Goal: Transaction & Acquisition: Purchase product/service

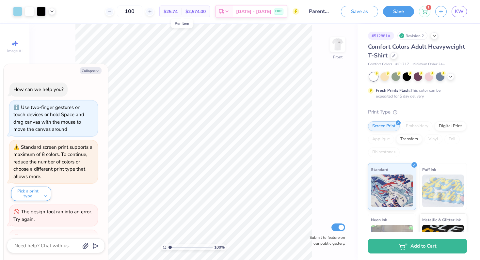
scroll to position [134, 0]
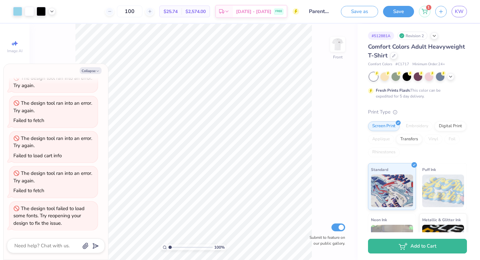
click at [175, 10] on span "$25.74" at bounding box center [171, 11] width 14 height 7
click at [142, 10] on input "100" at bounding box center [129, 12] width 25 height 12
type input "1"
type input "50"
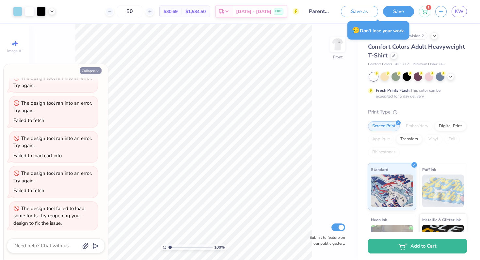
click at [88, 69] on button "Collapse" at bounding box center [91, 70] width 22 height 7
type textarea "x"
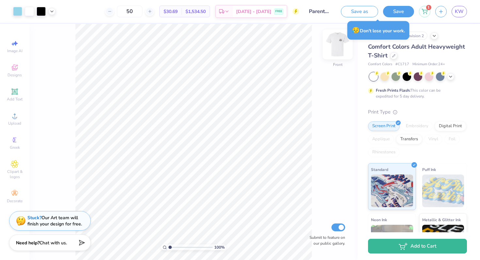
click at [335, 49] on img at bounding box center [338, 44] width 26 height 26
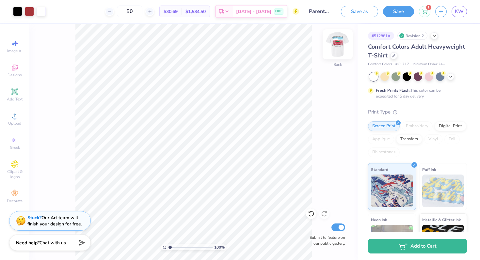
click at [336, 48] on img at bounding box center [338, 44] width 26 height 26
click at [331, 56] on div "Front" at bounding box center [337, 48] width 15 height 23
click at [335, 45] on img at bounding box center [338, 44] width 26 height 26
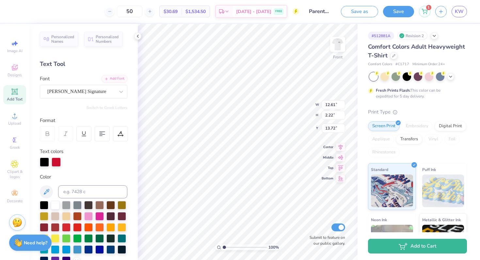
scroll to position [0, 2]
type textarea "Family & Alumnae Tailgate"
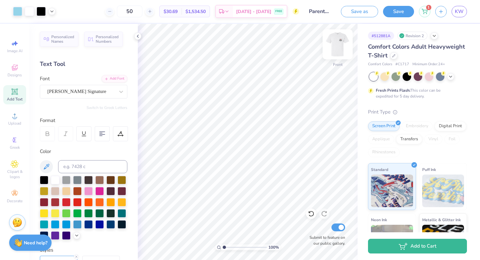
click at [339, 46] on img at bounding box center [338, 44] width 26 height 26
type input "4.21"
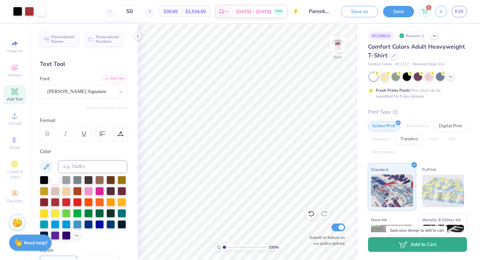
click at [388, 246] on button "Add to Cart" at bounding box center [417, 244] width 99 height 15
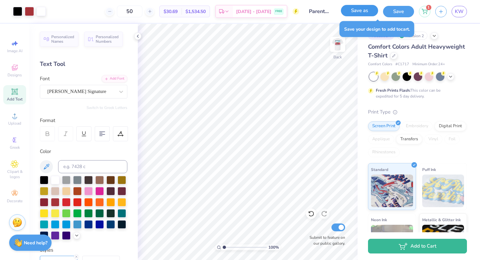
click at [370, 14] on button "Save as" at bounding box center [359, 10] width 37 height 11
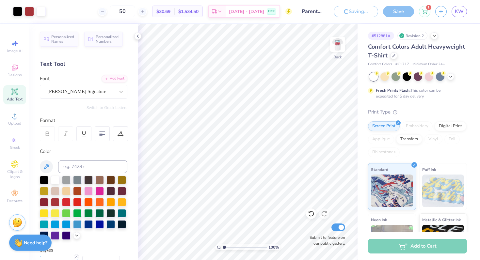
click at [134, 34] on div "Personalized Names Personalized Numbers Text Tool Add Font Font Bettina Signatu…" at bounding box center [83, 142] width 108 height 236
click at [135, 35] on div at bounding box center [137, 36] width 7 height 7
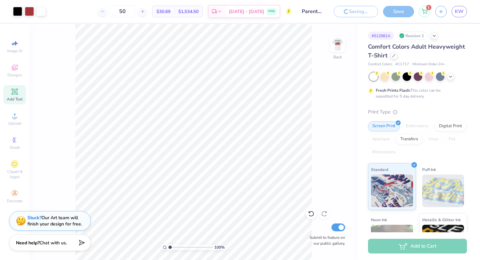
click at [316, 116] on div "100 % Back Submit to feature on our public gallery." at bounding box center [193, 142] width 328 height 236
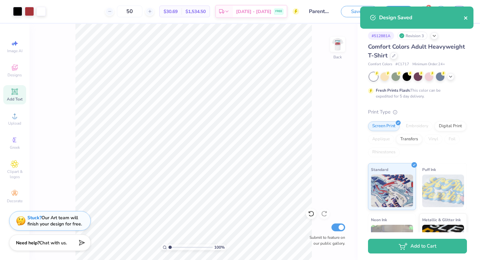
click at [466, 18] on icon "close" at bounding box center [465, 17] width 3 height 3
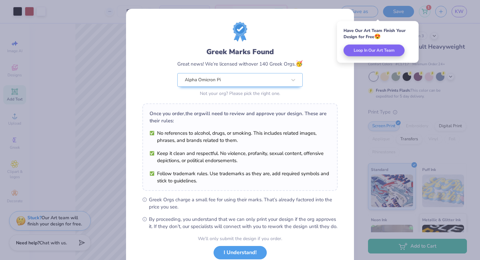
scroll to position [45, 0]
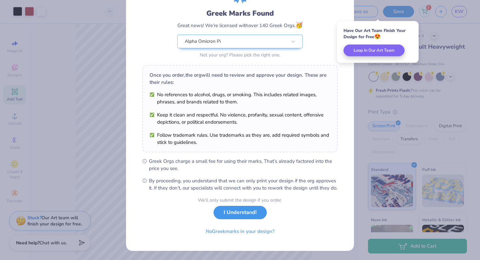
click at [249, 211] on button "I Understand!" at bounding box center [240, 212] width 53 height 13
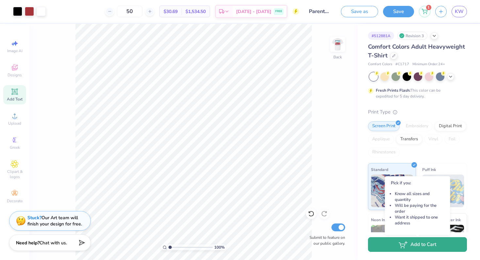
click at [393, 244] on button "Add to Cart" at bounding box center [417, 244] width 99 height 15
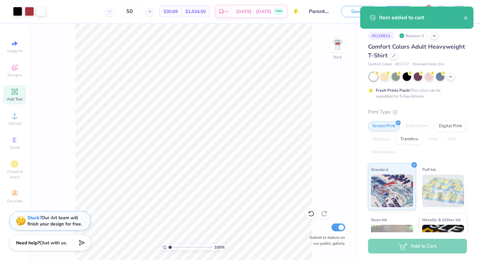
click at [462, 21] on div "Item added to cart" at bounding box center [421, 18] width 85 height 8
click at [465, 20] on icon "close" at bounding box center [466, 17] width 5 height 5
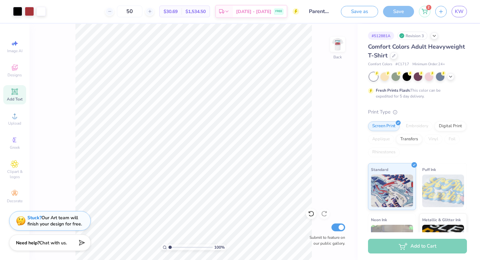
click at [423, 8] on div "Item added to cart" at bounding box center [417, 6] width 116 height 3
click at [423, 13] on icon at bounding box center [425, 11] width 6 height 5
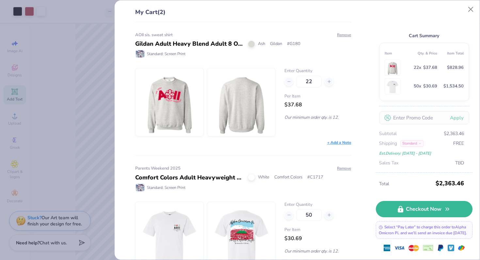
scroll to position [26, 0]
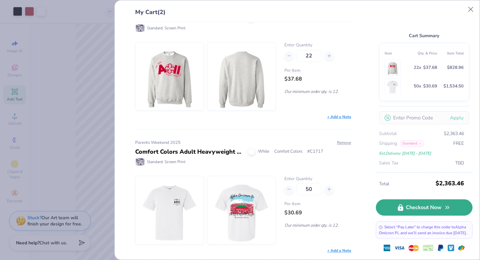
click at [414, 202] on link "Checkout Now" at bounding box center [424, 208] width 97 height 16
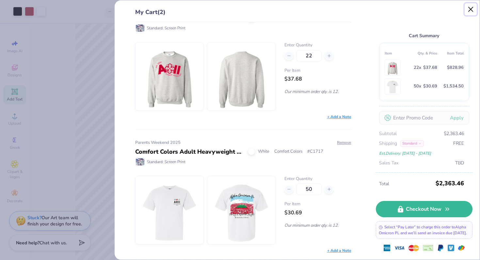
click at [470, 11] on button "Close" at bounding box center [471, 9] width 12 height 12
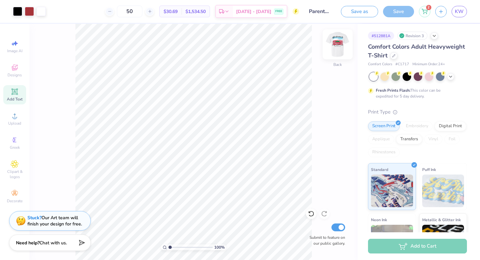
click at [341, 47] on img at bounding box center [338, 44] width 26 height 26
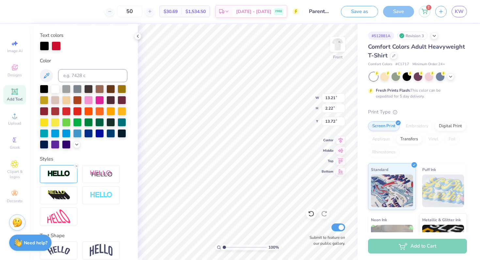
scroll to position [145, 0]
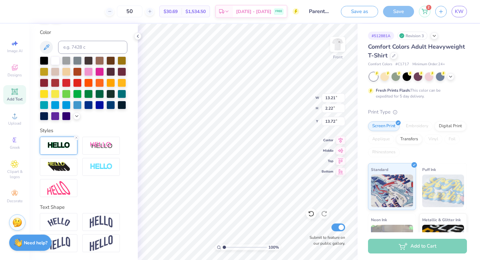
click at [59, 143] on img at bounding box center [58, 146] width 23 height 8
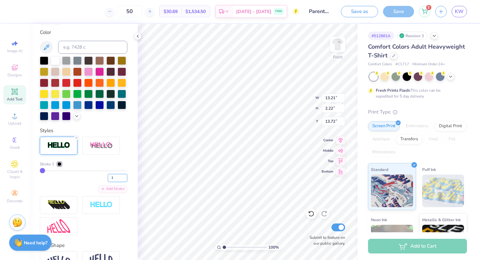
click at [116, 180] on input "1" at bounding box center [118, 178] width 20 height 8
type input "2"
type input "3"
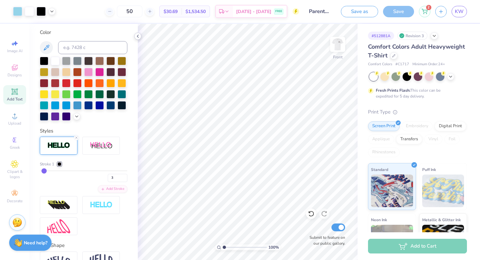
click at [138, 37] on polyline at bounding box center [137, 36] width 1 height 3
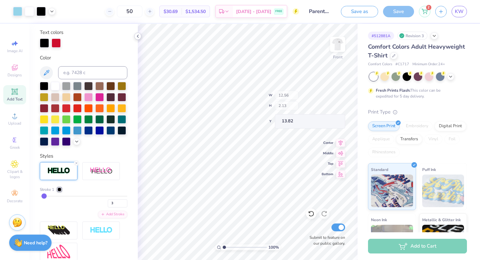
type input "12.56"
type input "2.13"
type input "13.82"
click at [137, 36] on icon at bounding box center [137, 36] width 5 height 5
type input "7.22"
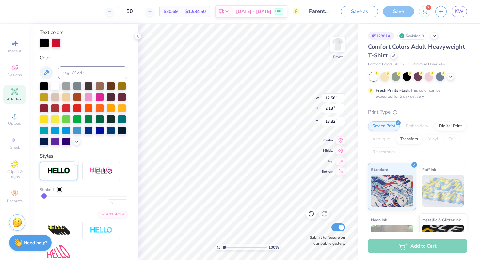
type input "0.72"
type input "15.94"
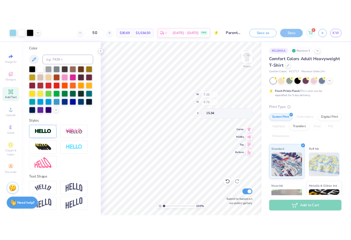
scroll to position [94, 0]
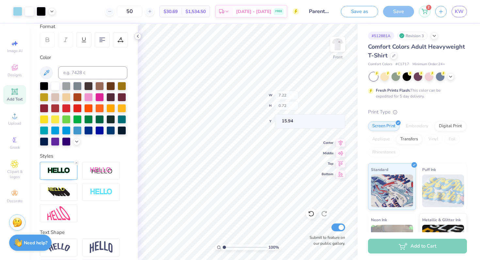
type input "7.23"
type input "0.73"
type input "15.88"
click at [138, 36] on icon at bounding box center [137, 36] width 5 height 5
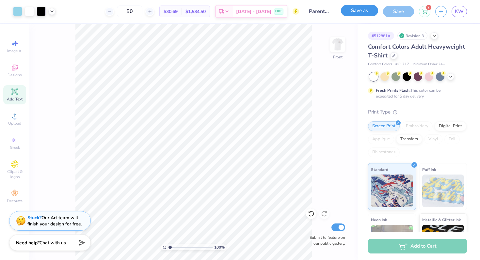
click at [356, 13] on button "Save as" at bounding box center [359, 10] width 37 height 11
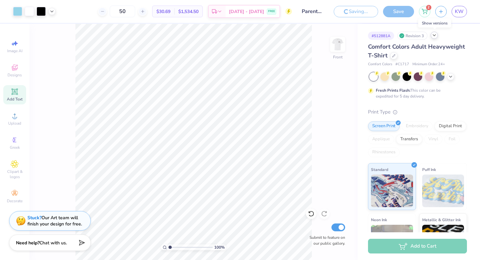
click at [434, 38] on div at bounding box center [434, 35] width 7 height 7
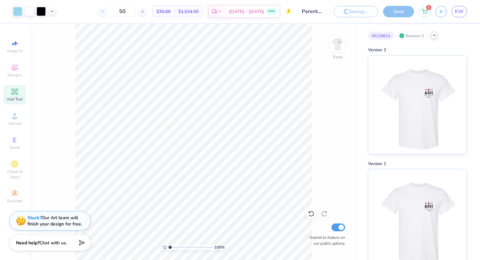
click at [439, 36] on div "# 512881A Revision 3" at bounding box center [417, 36] width 99 height 8
click at [436, 35] on polyline at bounding box center [434, 35] width 3 height 1
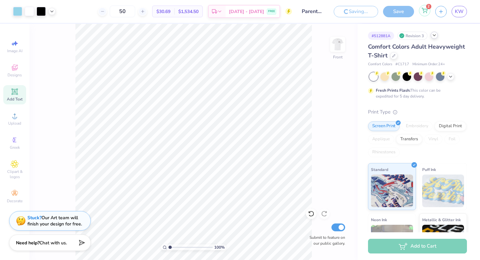
click at [458, 13] on span "KW" at bounding box center [459, 12] width 9 height 8
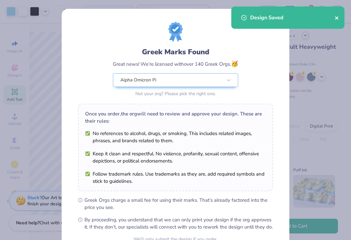
click at [339, 19] on icon "close" at bounding box center [337, 17] width 5 height 5
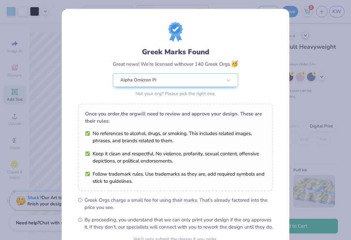
scroll to position [66, 0]
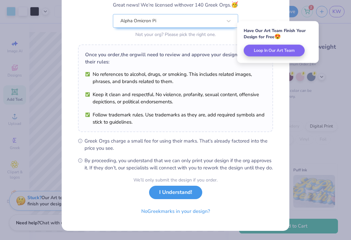
click at [179, 195] on button "I Understand!" at bounding box center [175, 191] width 53 height 13
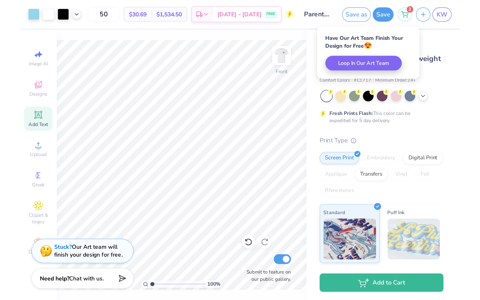
scroll to position [0, 0]
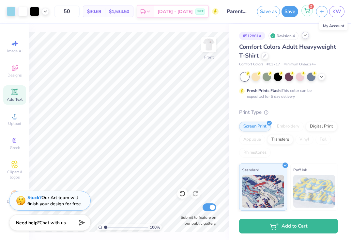
click at [302, 11] on div "2" at bounding box center [307, 10] width 11 height 11
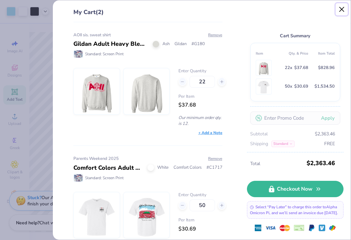
click at [341, 11] on button "Close" at bounding box center [342, 9] width 12 height 12
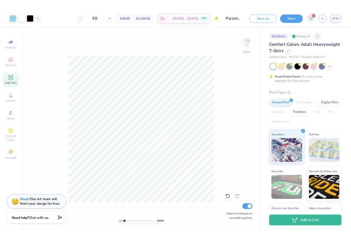
scroll to position [94, 0]
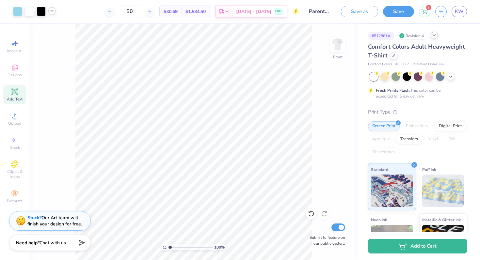
click at [53, 10] on icon at bounding box center [51, 10] width 5 height 5
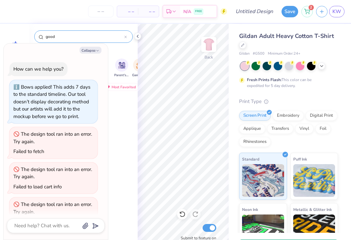
scroll to position [51, 0]
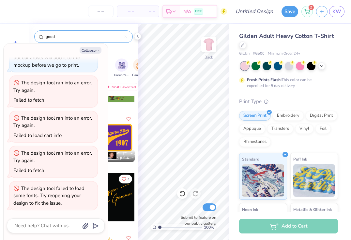
type textarea "x"
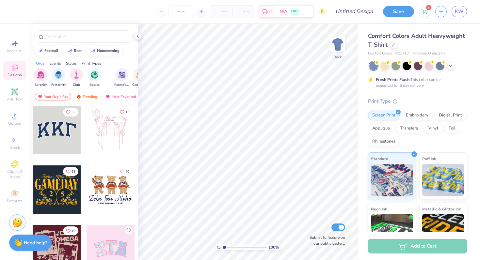
click at [137, 40] on div at bounding box center [83, 35] width 108 height 22
click at [136, 37] on icon at bounding box center [137, 36] width 5 height 5
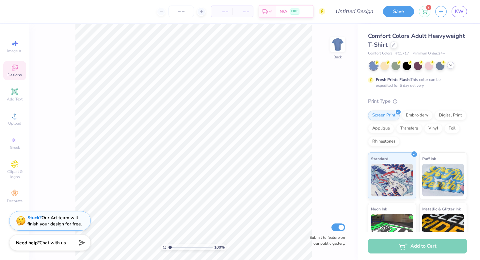
click at [450, 66] on icon at bounding box center [450, 65] width 5 height 5
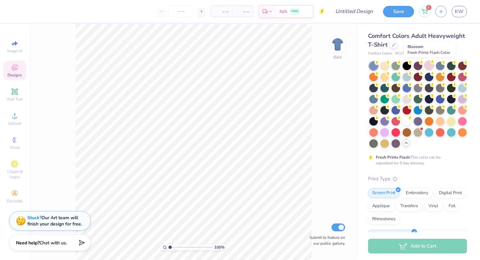
click at [427, 67] on div at bounding box center [429, 65] width 8 height 8
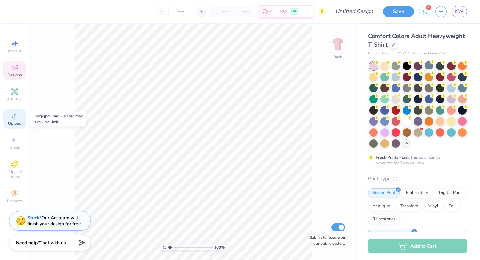
click at [14, 115] on icon at bounding box center [15, 116] width 8 height 8
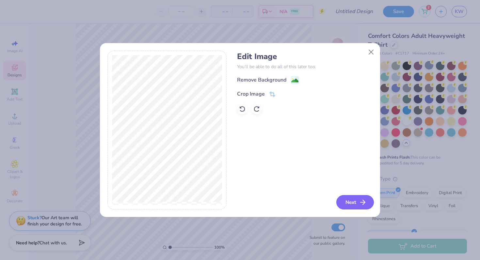
click at [360, 204] on icon "button" at bounding box center [363, 203] width 8 height 8
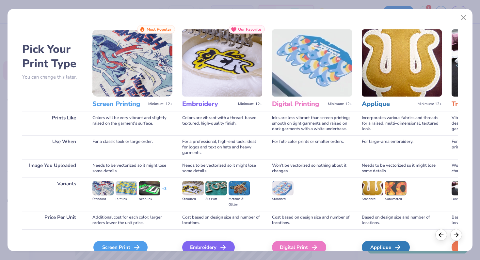
click at [109, 248] on div "Screen Print" at bounding box center [120, 247] width 54 height 13
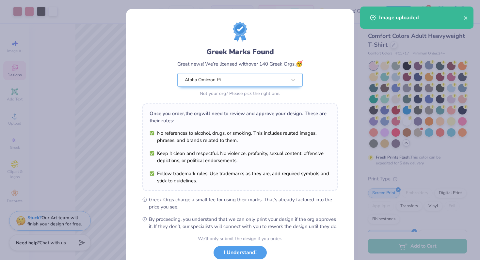
click at [174, 126] on body "Art colors – – Per Item – – Total Est. Delivery N/A FREE Design Title Save 2 KW…" at bounding box center [240, 130] width 480 height 260
type input "9.22"
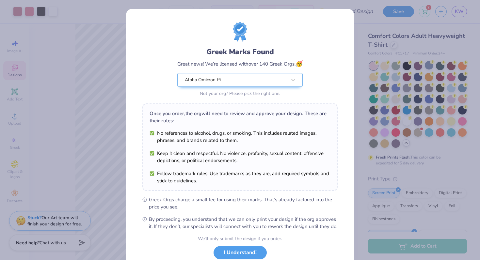
scroll to position [45, 0]
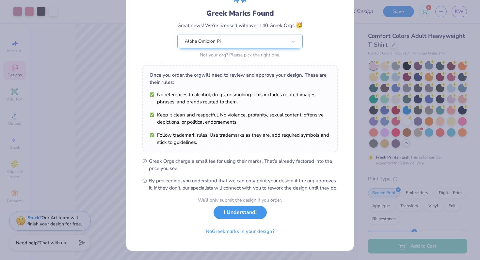
click at [244, 216] on button "I Understand!" at bounding box center [240, 212] width 53 height 13
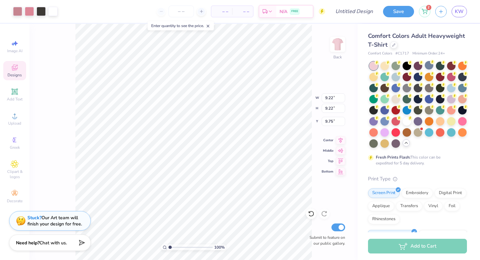
scroll to position [0, 0]
type input "3.28"
type input "9.64"
type input "2.58"
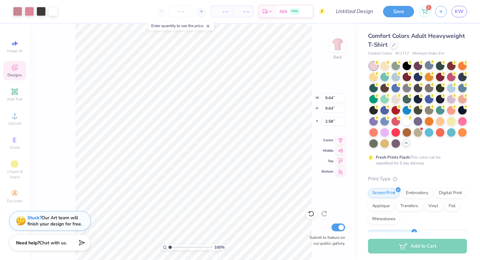
type input "2.53"
type input "2.58"
click at [17, 48] on span "Image AI" at bounding box center [14, 50] width 15 height 5
select select "4"
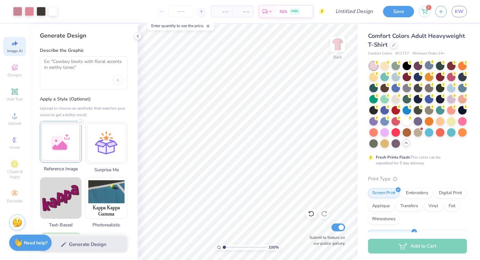
click at [61, 134] on div at bounding box center [61, 142] width 42 height 42
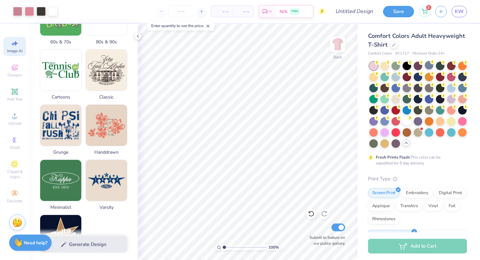
scroll to position [298, 0]
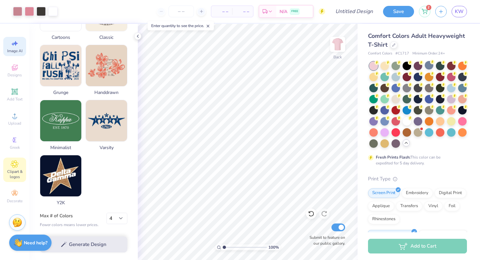
click at [18, 167] on icon at bounding box center [15, 164] width 8 height 8
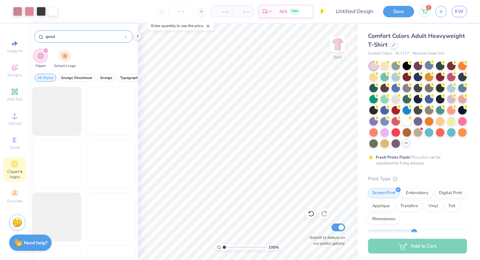
type input "good"
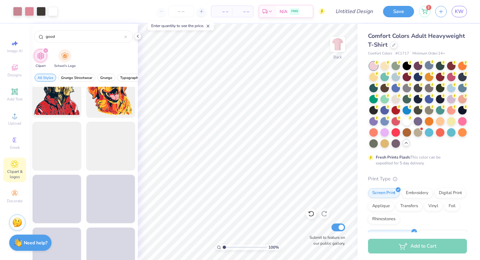
scroll to position [1297, 0]
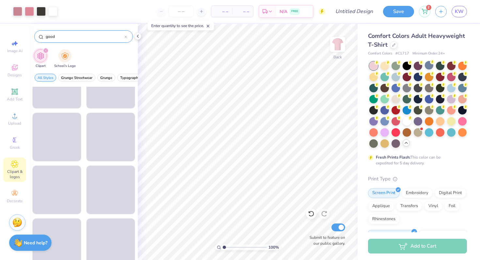
click at [126, 36] on icon at bounding box center [126, 37] width 2 height 2
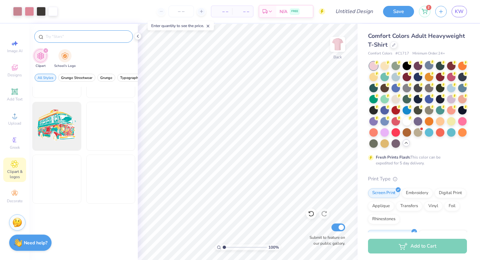
scroll to position [673, 0]
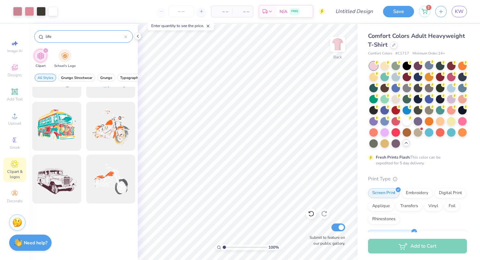
type input "life"
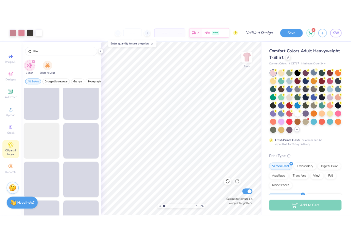
scroll to position [643, 0]
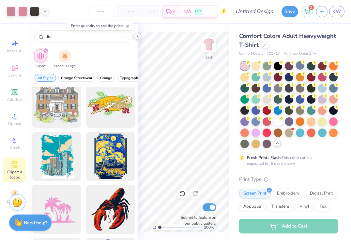
click at [138, 35] on icon at bounding box center [137, 36] width 5 height 5
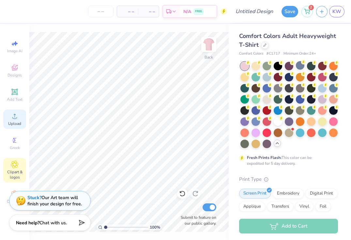
click at [16, 117] on circle at bounding box center [15, 118] width 4 height 4
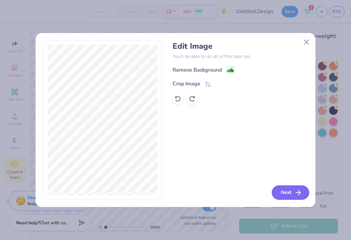
click at [292, 192] on button "Next" at bounding box center [291, 192] width 38 height 14
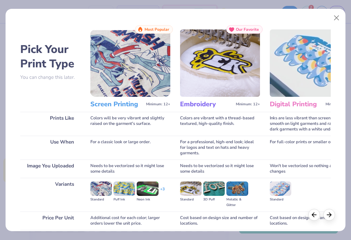
click at [107, 88] on img at bounding box center [130, 62] width 80 height 67
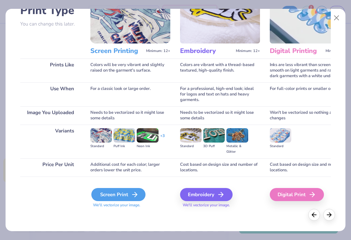
click at [106, 190] on div "Screen Print" at bounding box center [118, 194] width 54 height 13
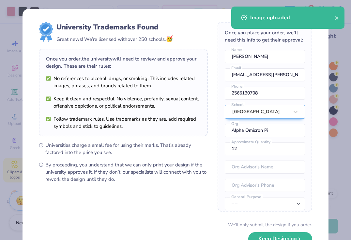
click at [105, 121] on body "Art colors – – Per Item – – Total Est. Delivery N/A FREE Design Title Save 2 KW…" at bounding box center [175, 120] width 351 height 240
type input "9.58"
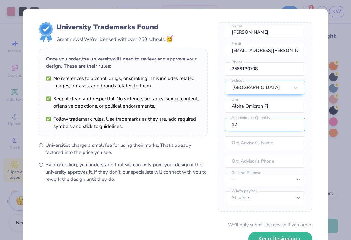
scroll to position [44, 0]
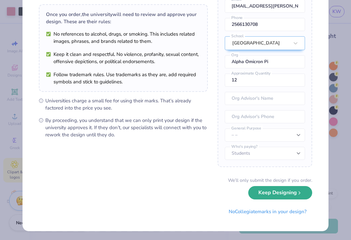
click at [266, 193] on button "Keep Designing" at bounding box center [281, 192] width 64 height 13
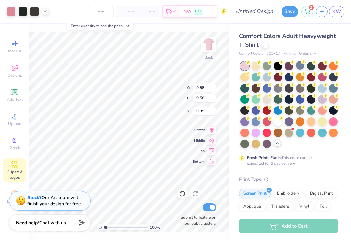
scroll to position [0, 0]
type input "3.00"
type input "8.95"
type input "2.62"
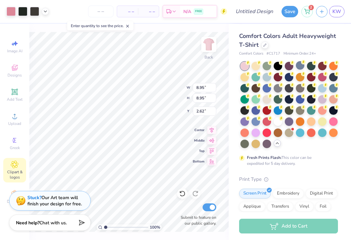
type input "8.13"
type input "3.00"
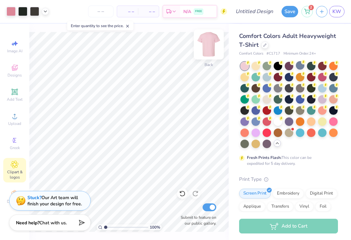
click at [209, 45] on img at bounding box center [209, 44] width 26 height 26
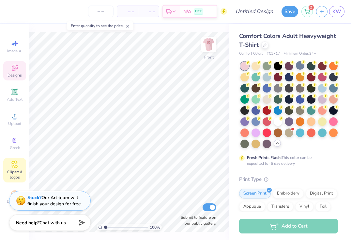
click at [16, 69] on icon at bounding box center [14, 68] width 5 height 4
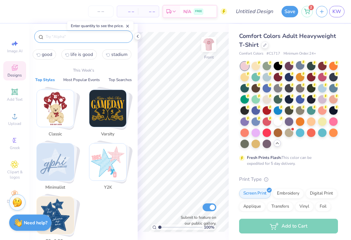
click at [59, 36] on input "text" at bounding box center [87, 36] width 84 height 7
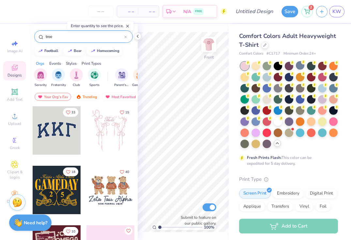
type input "tree"
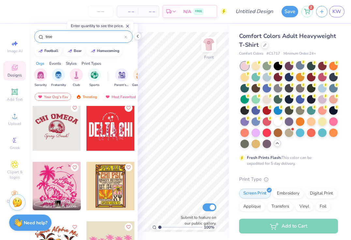
scroll to position [491, 0]
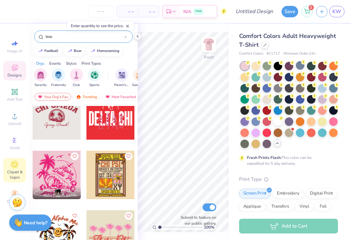
click at [19, 177] on span "Clipart & logos" at bounding box center [14, 174] width 23 height 10
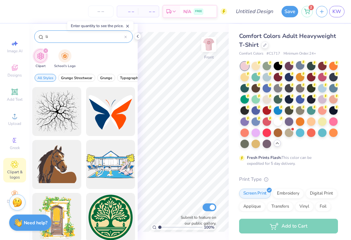
type input "l"
type input "tree"
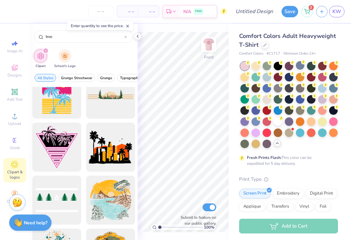
scroll to position [650, 0]
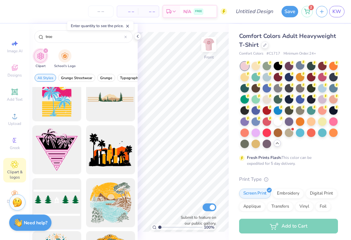
click at [74, 195] on div at bounding box center [57, 203] width 54 height 54
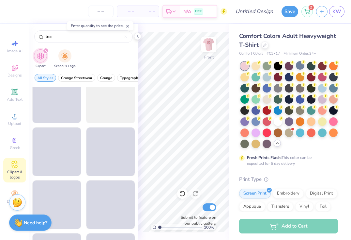
scroll to position [1548, 0]
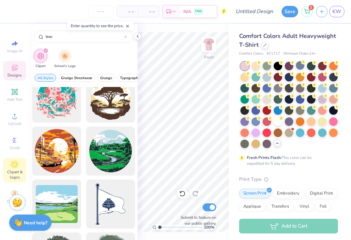
click at [18, 67] on icon at bounding box center [15, 68] width 8 height 8
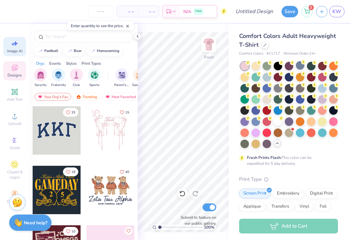
click at [17, 52] on span "Image AI" at bounding box center [14, 50] width 15 height 5
select select "4"
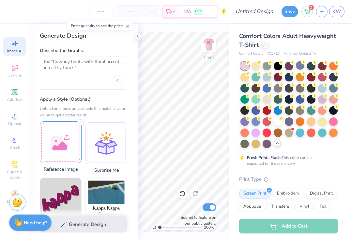
click at [67, 132] on div at bounding box center [61, 142] width 42 height 42
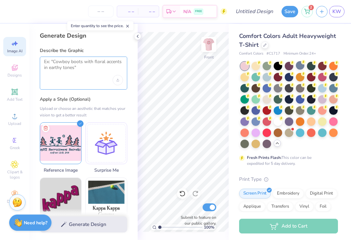
click at [68, 69] on textarea at bounding box center [83, 67] width 79 height 16
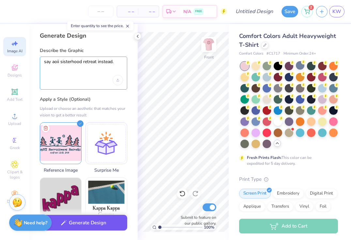
type textarea "say aoii sisterhood retreat instead."
click at [72, 224] on button "Generate Design" at bounding box center [84, 223] width 88 height 16
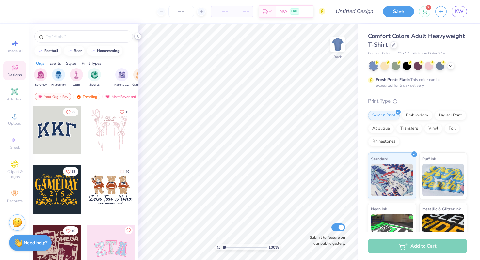
click at [139, 35] on icon at bounding box center [137, 36] width 5 height 5
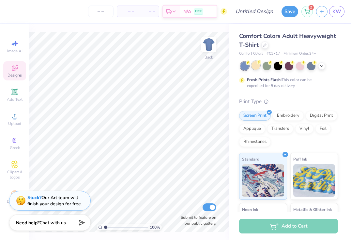
click at [257, 66] on div at bounding box center [256, 65] width 8 height 8
click at [323, 66] on icon at bounding box center [321, 65] width 5 height 5
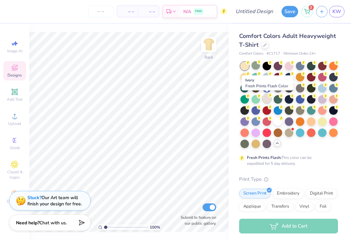
click at [267, 98] on div at bounding box center [267, 98] width 8 height 8
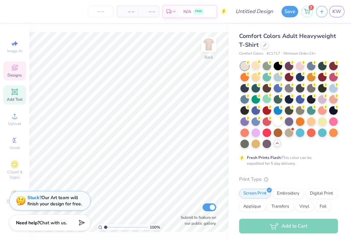
click at [17, 95] on icon at bounding box center [15, 92] width 8 height 8
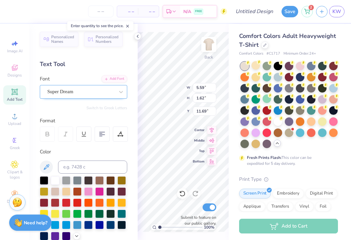
click at [73, 89] on div "Super Dream" at bounding box center [81, 92] width 69 height 10
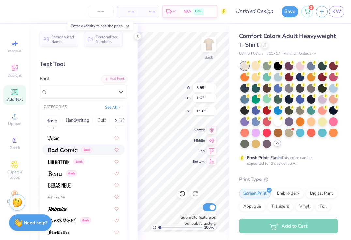
scroll to position [293, 0]
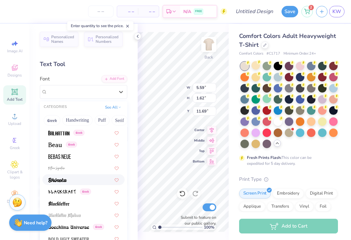
click at [73, 177] on div at bounding box center [83, 179] width 71 height 7
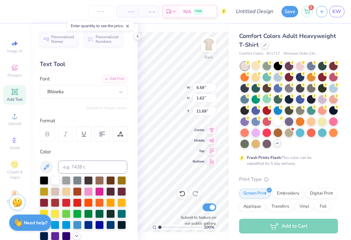
type input "3.87"
type input "1.77"
type input "11.61"
click at [98, 190] on div at bounding box center [99, 190] width 8 height 8
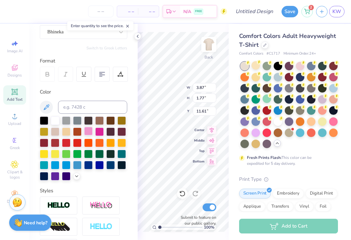
scroll to position [61, 0]
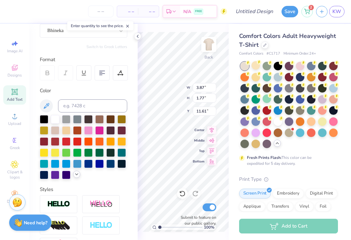
click at [78, 174] on polyline at bounding box center [76, 173] width 3 height 1
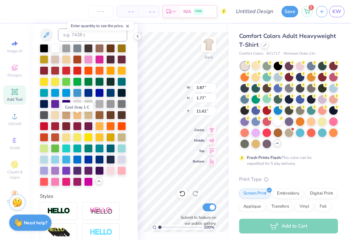
scroll to position [135, 0]
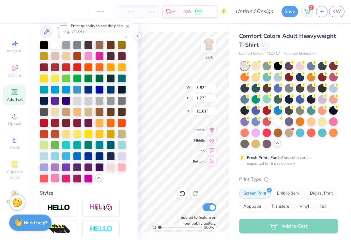
click at [54, 178] on div at bounding box center [55, 177] width 8 height 8
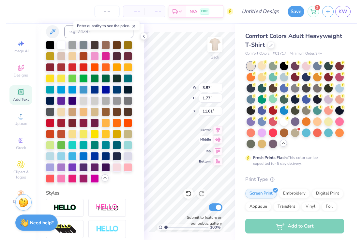
scroll to position [0, 2]
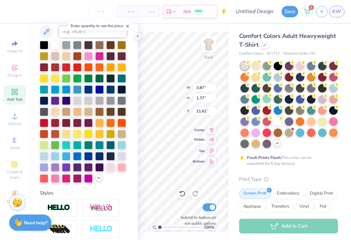
type textarea "Alpha Omicron Pi"
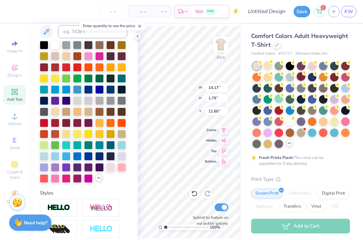
type input "3.96"
click at [137, 36] on icon at bounding box center [137, 36] width 5 height 5
click at [137, 40] on div "Personalized Names Personalized Numbers Text Tool Add Font Font Bhineka Switch …" at bounding box center [83, 132] width 108 height 216
click at [137, 36] on polyline at bounding box center [137, 36] width 1 height 3
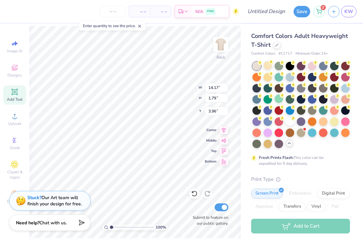
type input "11.17"
type input "1.41"
type input "4.11"
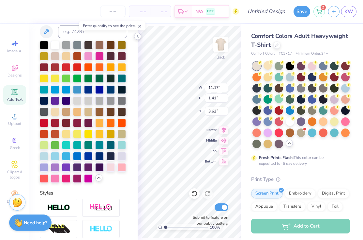
click at [135, 39] on div at bounding box center [137, 36] width 7 height 7
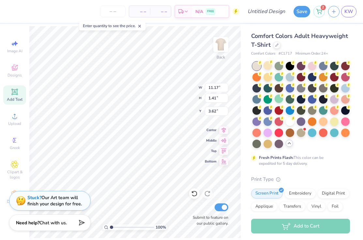
type input "3.60"
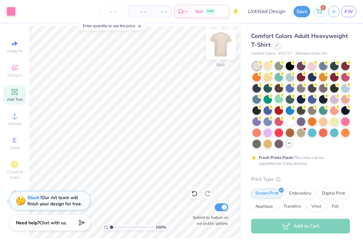
click at [225, 44] on img at bounding box center [221, 44] width 26 height 26
click at [19, 70] on div "Designs" at bounding box center [14, 70] width 23 height 19
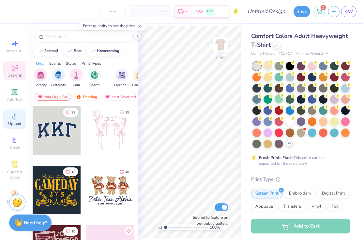
click at [21, 120] on div "Upload" at bounding box center [14, 118] width 23 height 19
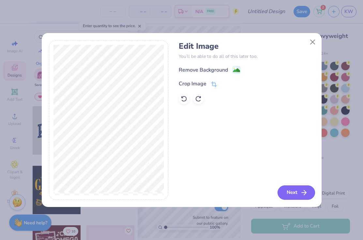
click at [292, 189] on button "Next" at bounding box center [297, 192] width 38 height 14
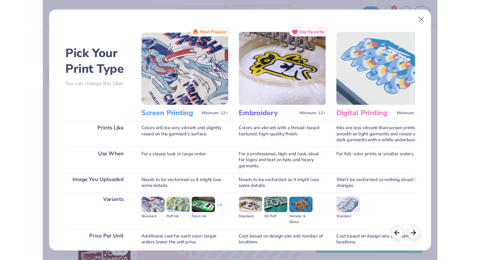
scroll to position [53, 0]
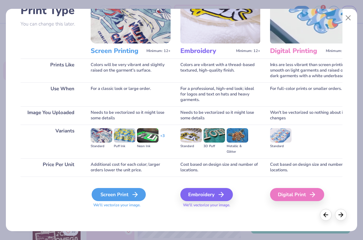
click at [121, 191] on div "Screen Print" at bounding box center [119, 194] width 54 height 13
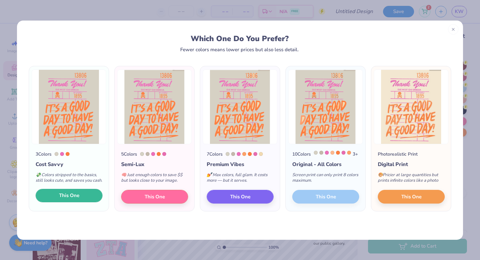
click at [58, 203] on button "This One" at bounding box center [69, 196] width 67 height 14
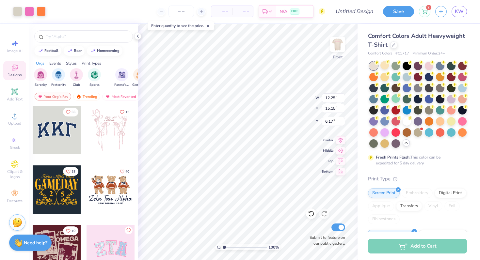
type input "5.28"
type input "3.62"
click at [312, 214] on icon at bounding box center [311, 214] width 7 height 7
type input "9.63"
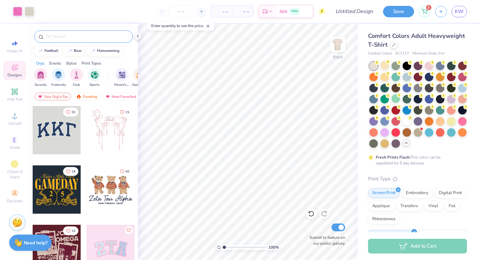
click at [65, 35] on input "text" at bounding box center [87, 36] width 84 height 7
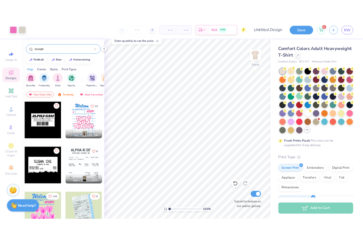
scroll to position [59, 0]
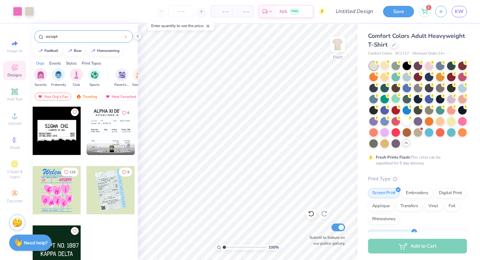
type input "receipt"
click at [65, 180] on div at bounding box center [57, 190] width 48 height 48
type input "8.66"
type input "10.61"
type input "14.35"
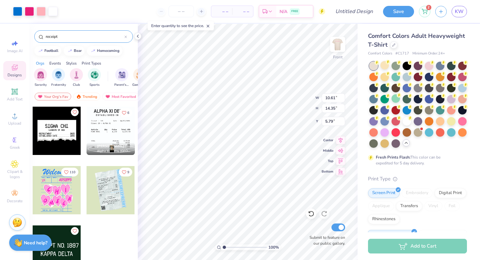
type input "5.67"
type input "5.68"
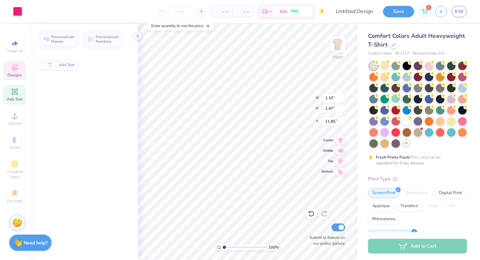
type input "11.92"
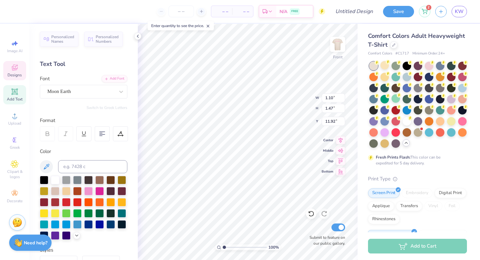
type input "2.85"
type input "3.15"
type input "11.09"
click at [313, 211] on icon at bounding box center [311, 214] width 7 height 7
type input "8.37"
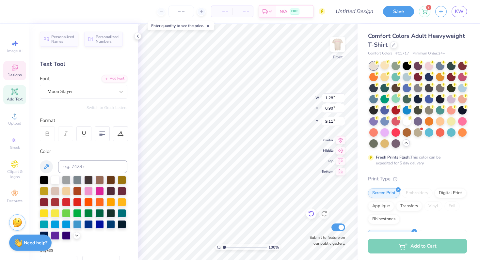
type textarea "'25"
type input "4.25"
type input "1.11"
type input "8.81"
type textarea "001897"
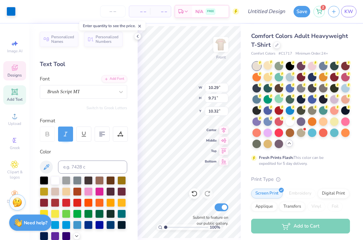
type input "0.09"
type input "8.34"
type input "9.22"
type input "2.04"
type input "5.68"
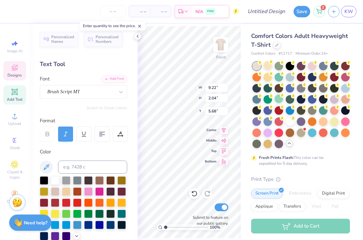
scroll to position [0, 0]
type textarea "Thank You!"
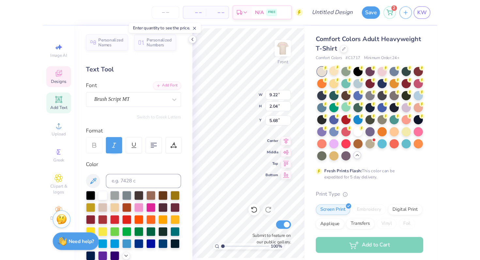
scroll to position [0, 1]
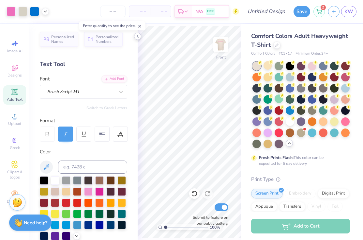
click at [138, 37] on polyline at bounding box center [137, 36] width 1 height 3
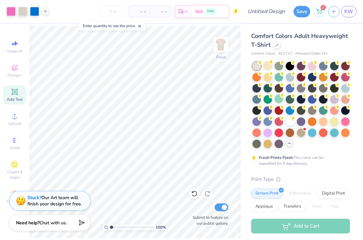
click at [141, 26] on line at bounding box center [140, 26] width 2 height 2
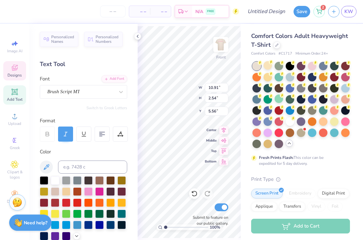
type input "10.91"
type input "2.54"
type input "5.68"
click at [137, 33] on div at bounding box center [137, 36] width 7 height 7
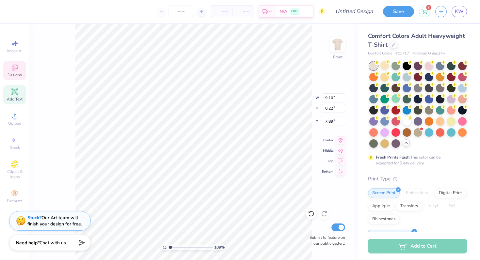
click at [170, 249] on input "range" at bounding box center [191, 248] width 44 height 6
drag, startPoint x: 170, startPoint y: 248, endPoint x: 174, endPoint y: 248, distance: 3.6
type input "1.92"
click at [174, 248] on input "range" at bounding box center [191, 248] width 44 height 6
type input "7.88"
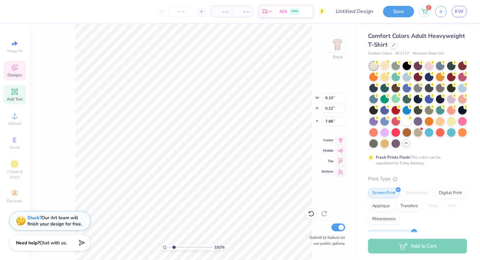
scroll to position [0, 4]
type textarea "JAX STATE ALPHA OMICRON PI"
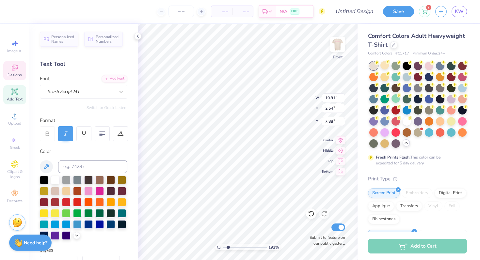
type input "10.91"
type input "2.54"
type input "5.58"
type textarea "Thank You!"
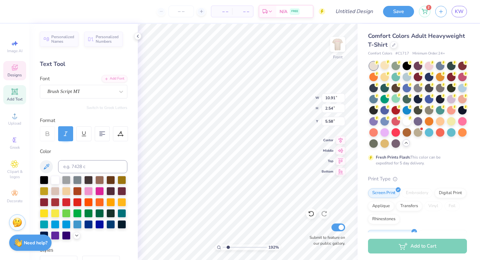
type input "11.70"
type input "5.59"
type textarea "Thank You!"
type input "10.91"
type input "2.54"
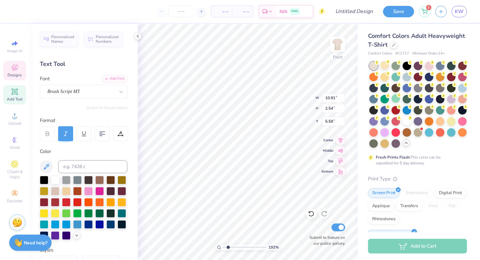
type input "5.38"
type input "4.27"
type input "0.21"
type input "7.92"
type input "10.91"
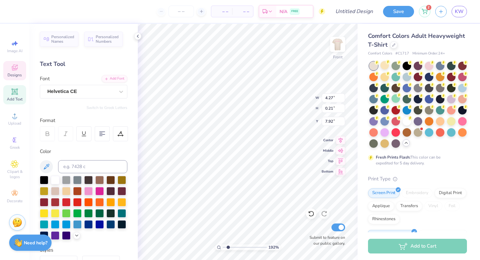
type input "2.54"
type input "5.68"
type input "4.27"
type input "0.21"
type input "7.83"
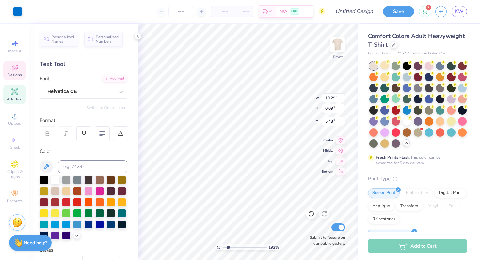
type input "5.43"
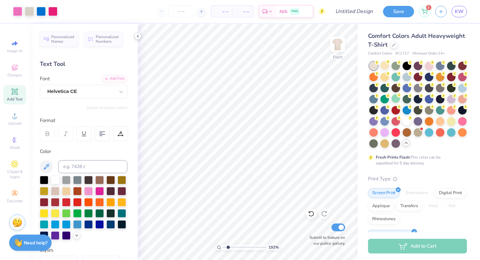
click at [137, 36] on polyline at bounding box center [137, 36] width 1 height 3
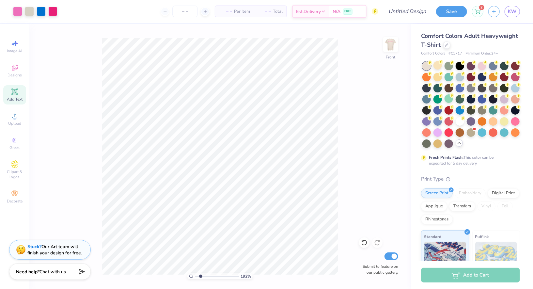
type input "1"
click at [395, 46] on img at bounding box center [391, 44] width 26 height 26
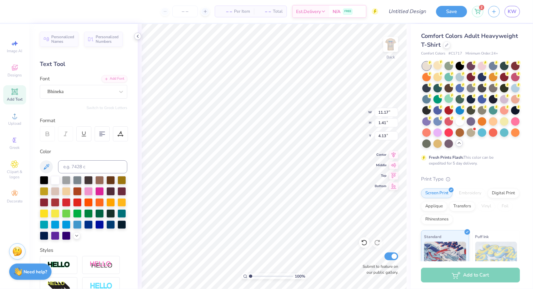
click at [136, 34] on icon at bounding box center [137, 36] width 5 height 5
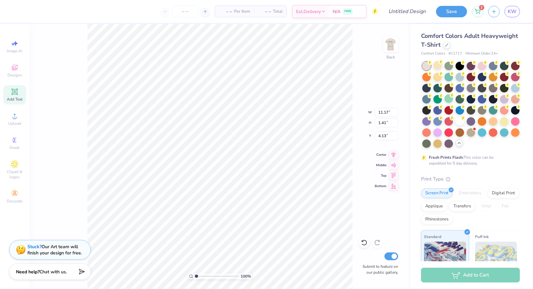
type input "4.14"
click at [395, 44] on img at bounding box center [391, 44] width 26 height 26
click at [395, 44] on img at bounding box center [390, 44] width 13 height 13
click at [387, 41] on img at bounding box center [391, 44] width 26 height 26
click at [50, 13] on div at bounding box center [52, 10] width 9 height 9
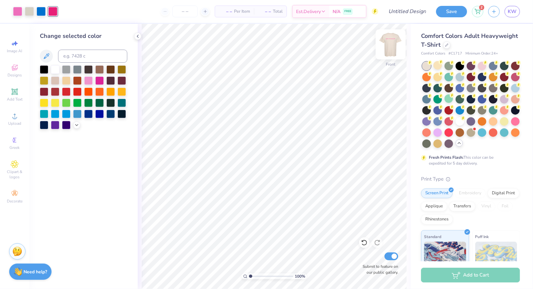
click at [384, 50] on img at bounding box center [391, 44] width 26 height 26
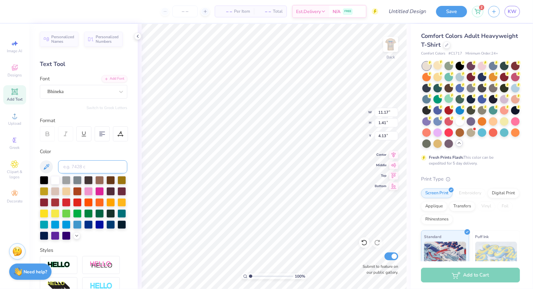
click at [94, 164] on input at bounding box center [92, 166] width 69 height 13
type input "213"
click at [137, 36] on icon at bounding box center [137, 36] width 5 height 5
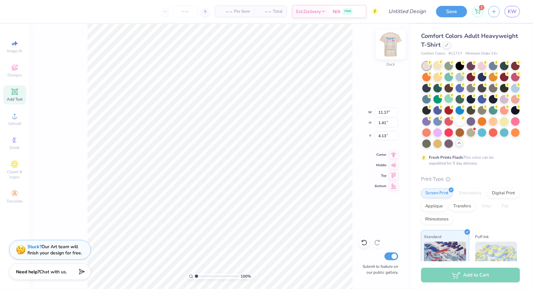
click at [389, 50] on img at bounding box center [391, 44] width 26 height 26
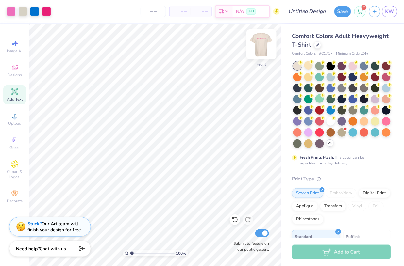
click at [259, 47] on img at bounding box center [261, 44] width 26 height 26
click at [262, 44] on img at bounding box center [261, 44] width 26 height 26
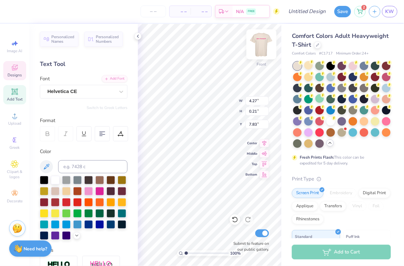
click at [265, 41] on img at bounding box center [261, 44] width 26 height 26
type input "11.17"
type input "1.41"
type input "4.09"
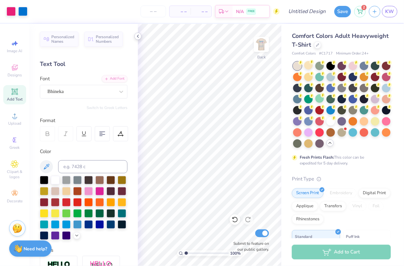
click at [136, 37] on icon at bounding box center [137, 36] width 5 height 5
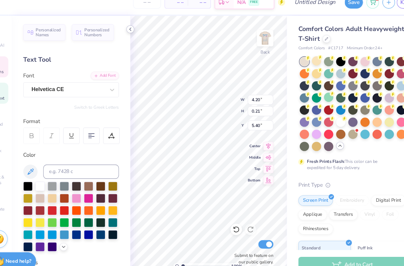
scroll to position [0, 0]
type textarea "J"
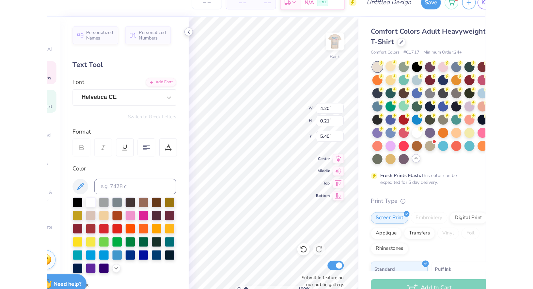
scroll to position [0, 2]
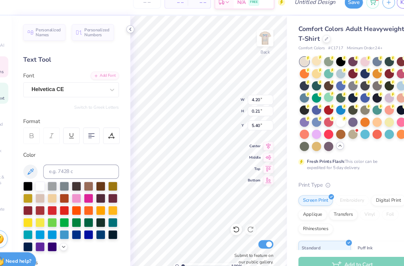
type textarea "DELTA EPSILON"
click at [137, 37] on icon at bounding box center [137, 36] width 5 height 5
click at [137, 38] on icon at bounding box center [137, 36] width 5 height 5
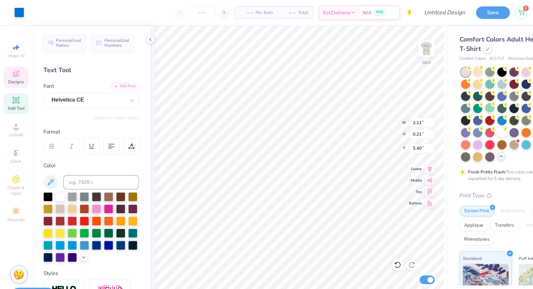
type input "6.73"
type input "3.47"
type input "0.34"
type input "5.50"
type input "11.17"
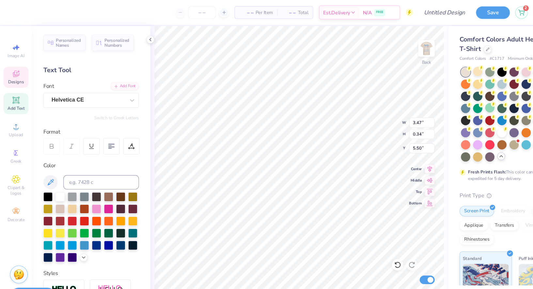
type input "1.41"
type input "4.09"
type input "3.47"
type input "0.34"
type input "5.50"
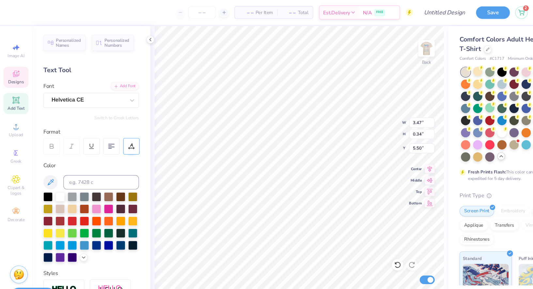
click at [119, 132] on icon at bounding box center [121, 134] width 6 height 6
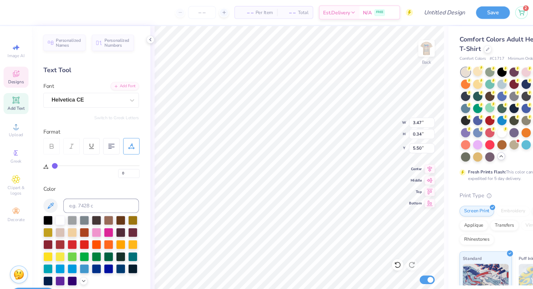
type input "2"
type input "3"
type input "4"
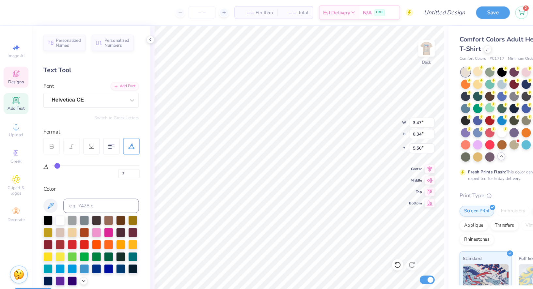
type input "4"
type input "6"
type input "7"
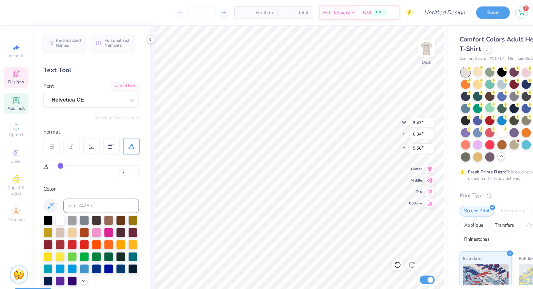
type input "8"
type input "9"
type input "10"
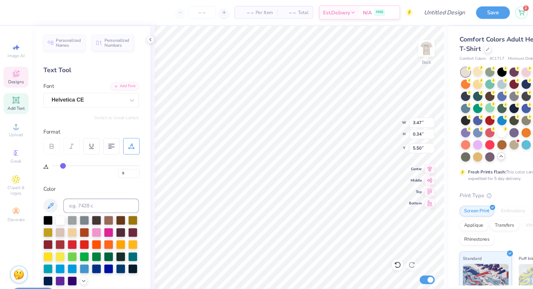
type input "10"
drag, startPoint x: 52, startPoint y: 150, endPoint x: 58, endPoint y: 151, distance: 6.3
type input "10"
click at [58, 151] on input "range" at bounding box center [88, 151] width 80 height 1
type input "4.01"
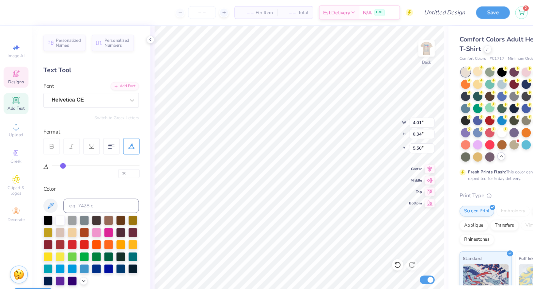
type input "11"
type input "12"
type input "14"
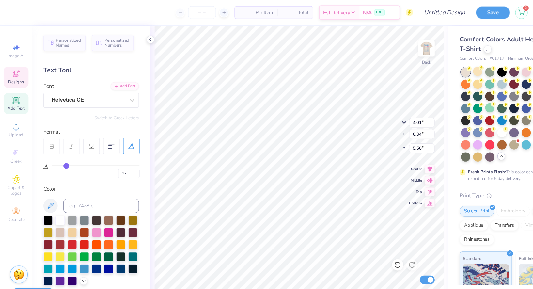
type input "14"
type input "15"
type input "16"
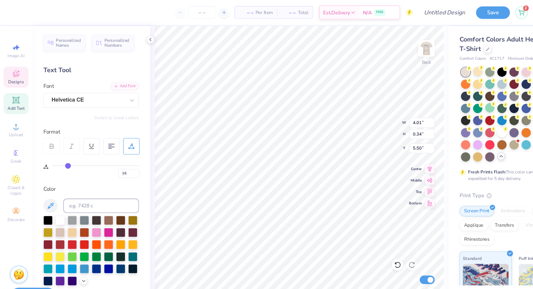
type input "17"
type input "18"
type input "19"
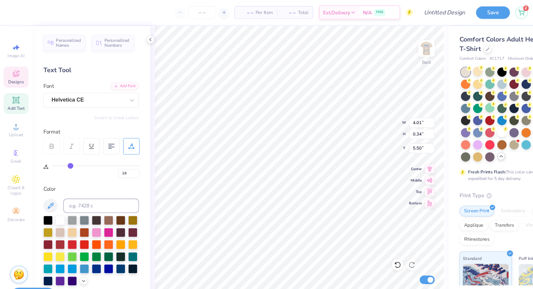
type input "19"
type input "20"
type input "21"
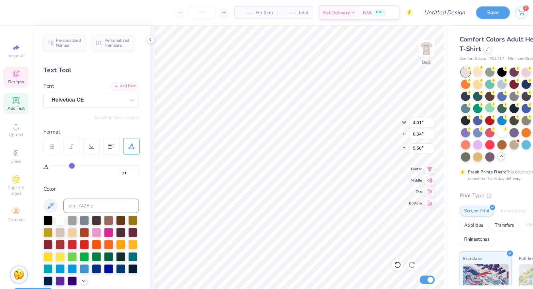
type input "22"
type input "23"
type input "24"
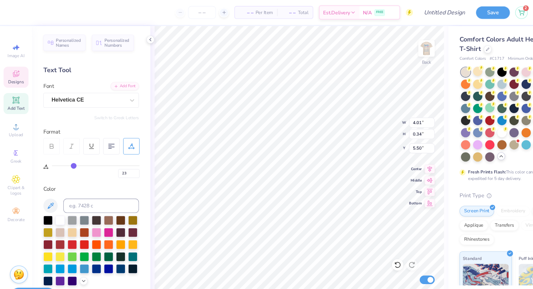
type input "24"
type input "4.77"
type input "25"
type input "26"
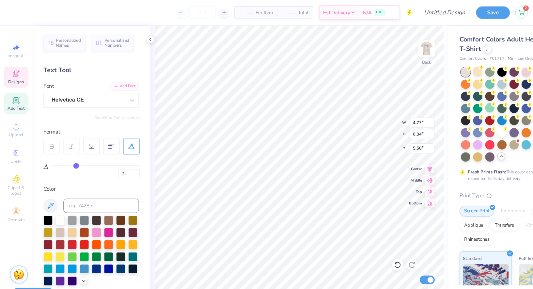
type input "26"
type input "27"
type input "28"
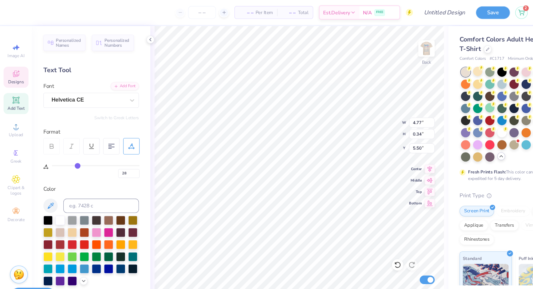
type input "29"
type input "30"
type input "31"
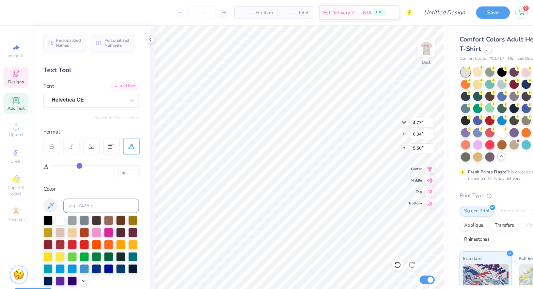
type input "31"
type input "32"
type input "5.21"
type input "31"
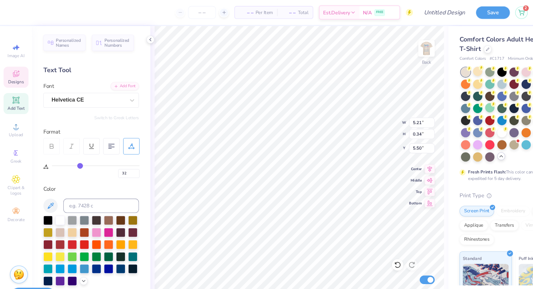
type input "31"
type input "30"
type input "29"
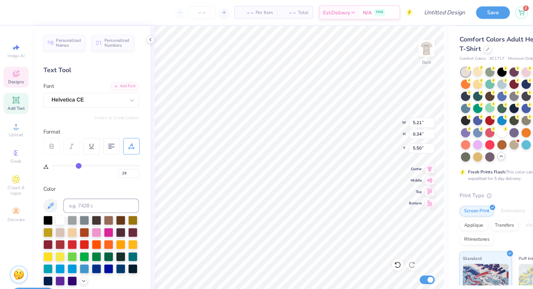
type input "28"
type input "27"
type input "26"
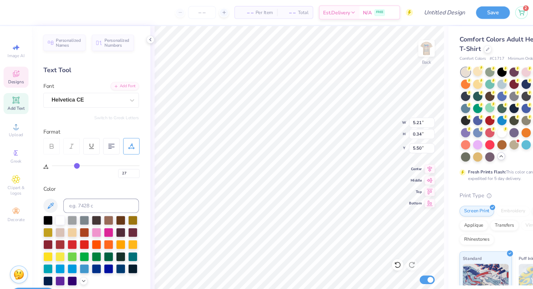
type input "26"
type input "25"
type input "24"
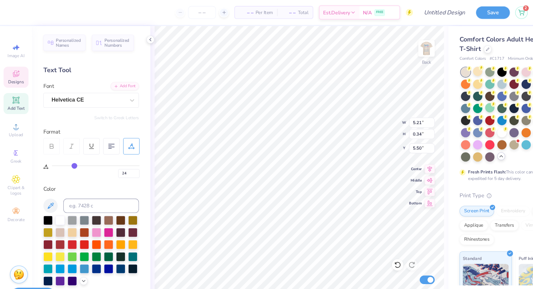
drag, startPoint x: 58, startPoint y: 151, endPoint x: 68, endPoint y: 152, distance: 10.5
type input "24"
click at [68, 152] on input "range" at bounding box center [88, 151] width 80 height 1
type input "4.77"
click at [138, 39] on div at bounding box center [137, 36] width 7 height 7
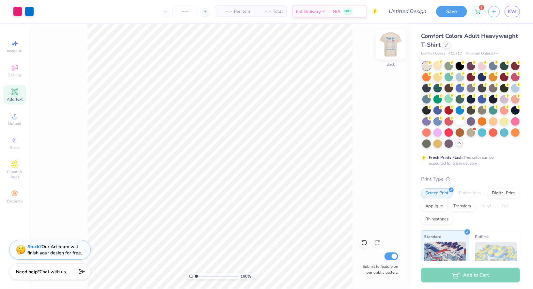
click at [390, 42] on img at bounding box center [391, 44] width 26 height 26
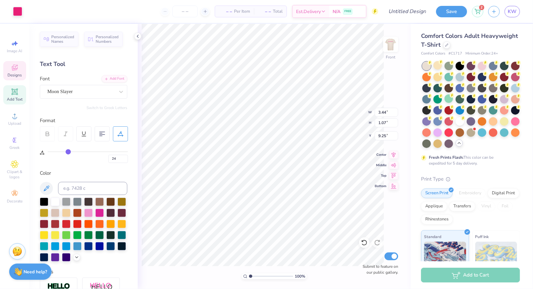
type input "0"
type input "8.76"
type input "13.22"
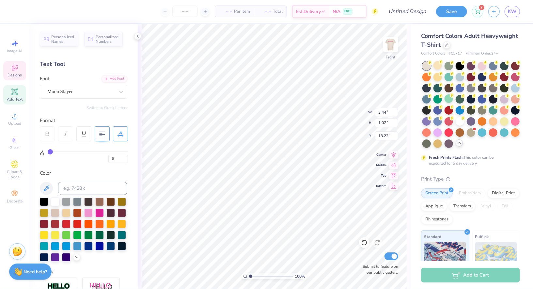
type textarea "ITS A GOOD DAY TO BE AN AOII!!"
click at [99, 133] on div at bounding box center [102, 133] width 15 height 15
click at [139, 40] on div "100 % Front W 3.44 3.44 " H 1.07 1.07 " Y 13.22 13.22 " Center Middle Top Botto…" at bounding box center [274, 156] width 273 height 265
click at [137, 34] on icon at bounding box center [137, 36] width 5 height 5
type textarea "ITS A GOOD DAY TO BE AN AOII!!"
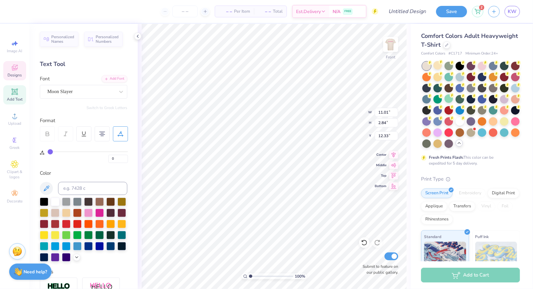
scroll to position [1, 0]
type input "7.92"
type input "6.11"
type input "11.80"
type input "8.14"
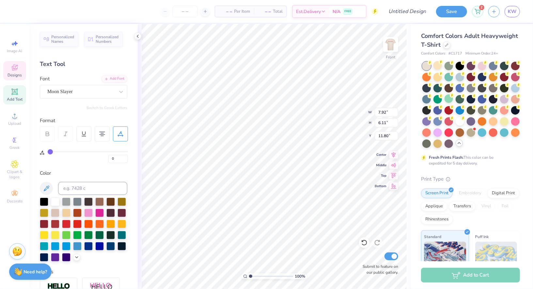
type input "7.12"
type input "11.18"
type textarea "ITS A GREAT DAY TO BE AN AOII!!"
click at [138, 35] on icon at bounding box center [137, 36] width 5 height 5
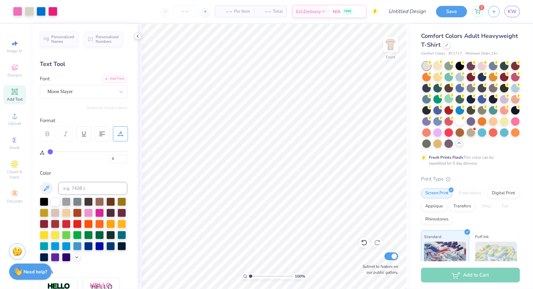
click at [139, 35] on icon at bounding box center [137, 36] width 5 height 5
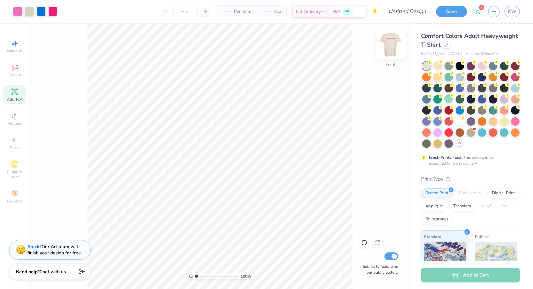
click at [393, 43] on img at bounding box center [391, 44] width 26 height 26
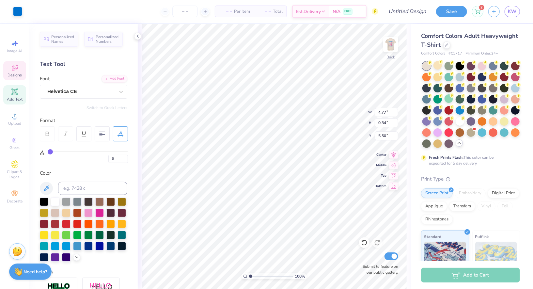
type input "24"
type textarea "D"
type textarea "B"
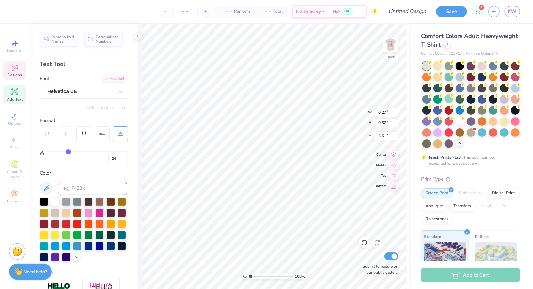
type input "0.27"
type input "0.32"
type input "5.51"
click at [365, 246] on icon at bounding box center [364, 242] width 7 height 7
click at [365, 242] on icon at bounding box center [364, 242] width 7 height 7
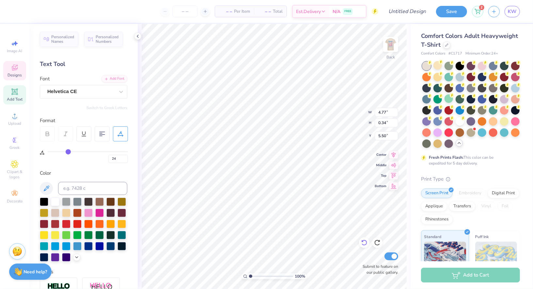
type textarea "D"
type textarea "BIG LITTLE REVEAL 2025"
type textarea "BIG LITTLE REVEAL FALL 2025"
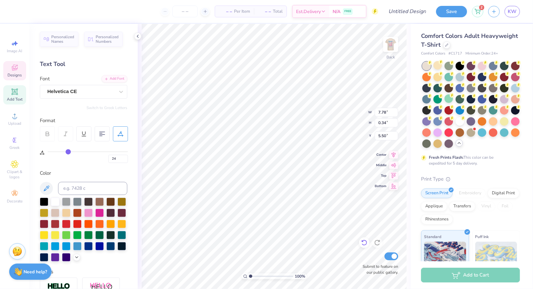
scroll to position [0, 3]
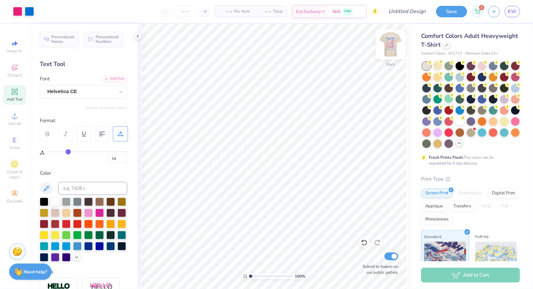
click at [388, 43] on img at bounding box center [391, 44] width 26 height 26
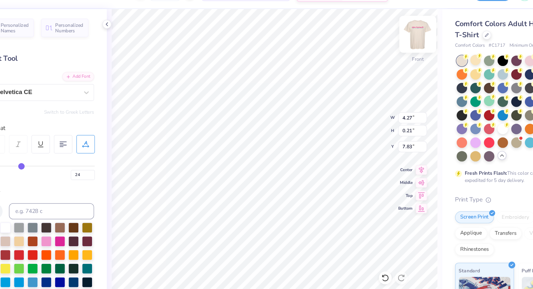
type input "0"
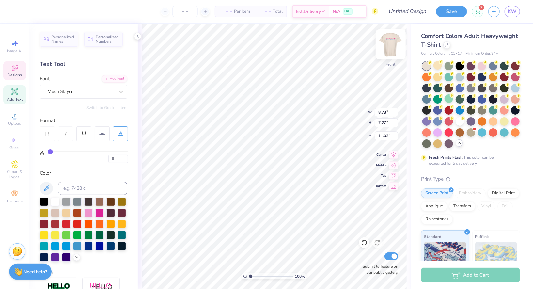
scroll to position [1, 1]
type textarea "I"
type textarea "Devoted to Excellence"
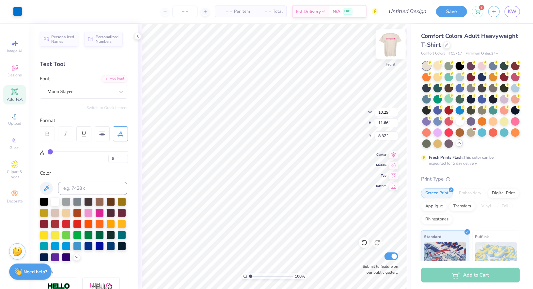
type input "10.29"
type input "11.66"
click at [363, 243] on icon at bounding box center [364, 242] width 7 height 7
type input "8.37"
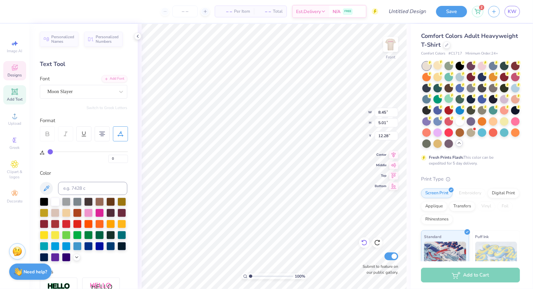
type textarea "Dedicated to Excellence"
type input "10.55"
type textarea "Dedicated to Excellence,"
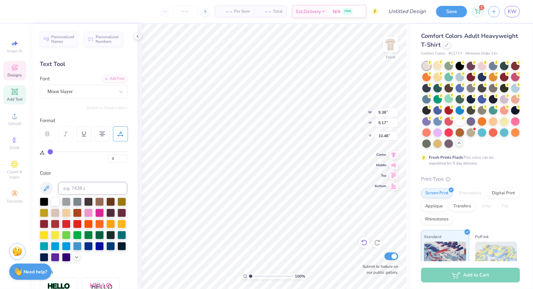
type input "10.61"
type textarea "Dedicated to Excellence, Devoted to Eachother!!"
type input "0.55"
type input "1.16"
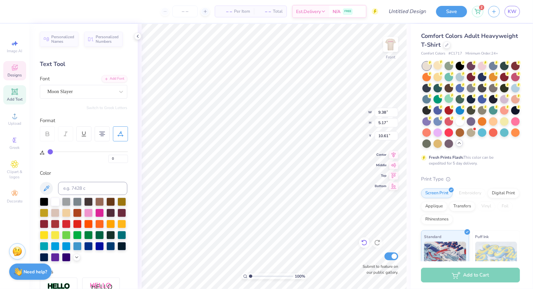
type input "14.85"
type input "9.64"
type input "8.68"
click at [121, 136] on icon at bounding box center [120, 136] width 5 height 0
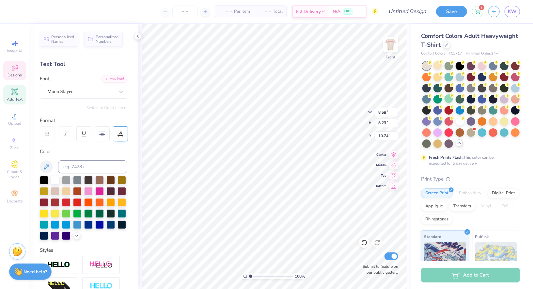
click at [115, 137] on div at bounding box center [120, 133] width 15 height 15
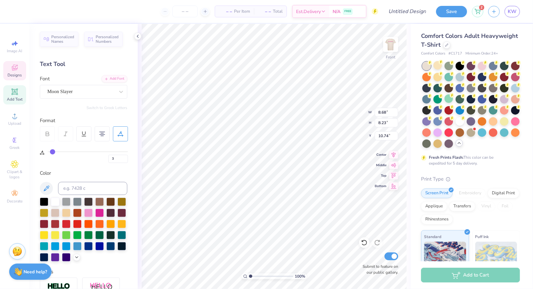
drag, startPoint x: 49, startPoint y: 150, endPoint x: 53, endPoint y: 150, distance: 3.6
click at [53, 151] on input "range" at bounding box center [88, 151] width 80 height 1
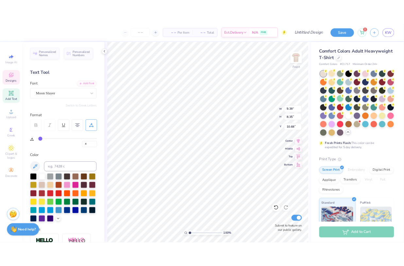
scroll to position [1, 0]
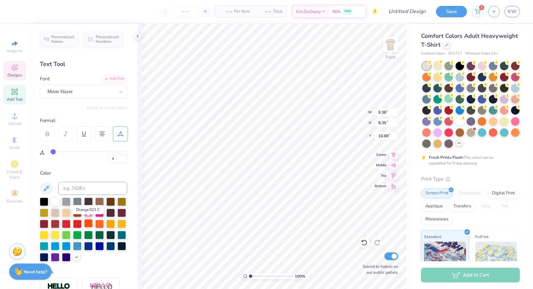
click at [90, 225] on div at bounding box center [88, 223] width 8 height 8
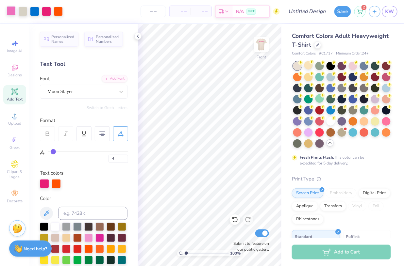
click at [11, 12] on div at bounding box center [11, 10] width 9 height 9
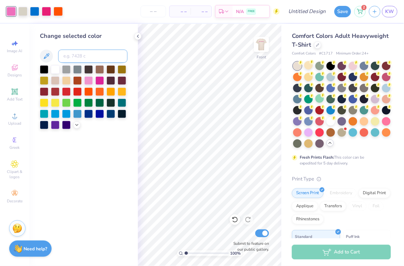
click at [75, 58] on input at bounding box center [92, 56] width 69 height 13
click at [22, 12] on div at bounding box center [22, 10] width 9 height 9
click at [91, 82] on div at bounding box center [88, 80] width 8 height 8
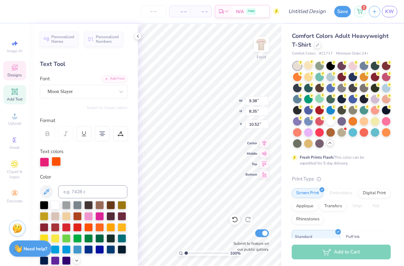
click at [55, 162] on div at bounding box center [56, 161] width 9 height 9
click at [77, 196] on input at bounding box center [92, 191] width 69 height 13
click at [138, 36] on icon at bounding box center [137, 36] width 5 height 5
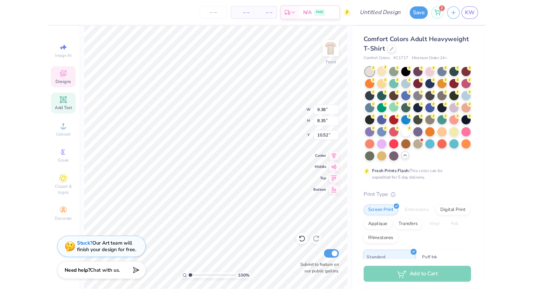
scroll to position [2, 0]
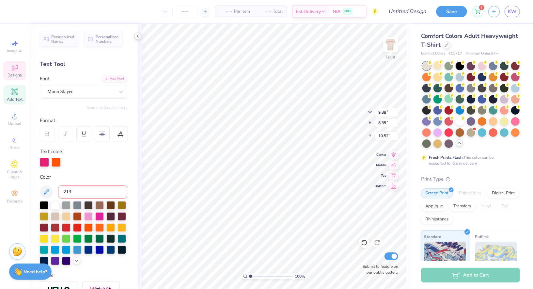
click at [140, 36] on icon at bounding box center [137, 36] width 5 height 5
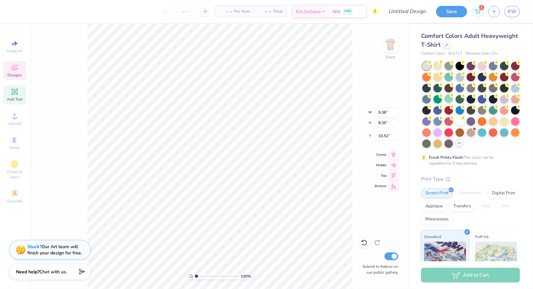
click at [55, 32] on div "100 % Front W 9.38 9.38 " H 8.35 8.35 " Y 10.52 10.52 " Center Middle Top Botto…" at bounding box center [219, 156] width 381 height 265
click at [39, 7] on div at bounding box center [41, 10] width 9 height 9
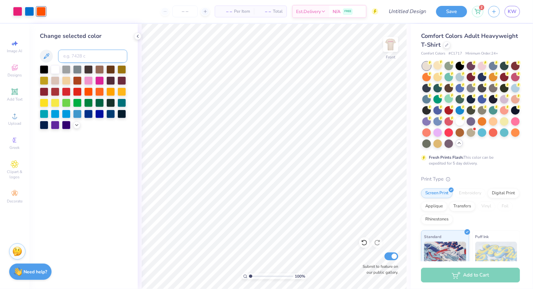
click at [91, 60] on input at bounding box center [92, 56] width 69 height 13
click at [43, 11] on div at bounding box center [41, 11] width 9 height 9
click at [86, 57] on input "213" at bounding box center [92, 56] width 69 height 13
click at [76, 57] on input at bounding box center [92, 56] width 69 height 13
click at [139, 37] on icon at bounding box center [137, 36] width 5 height 5
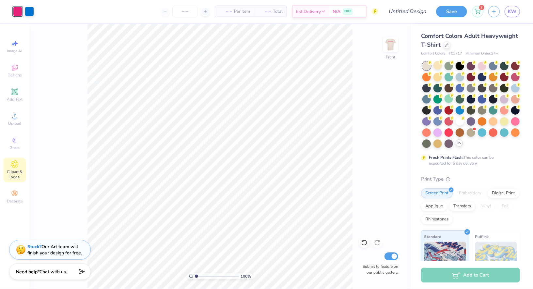
click at [19, 175] on span "Clipart & logos" at bounding box center [14, 174] width 23 height 10
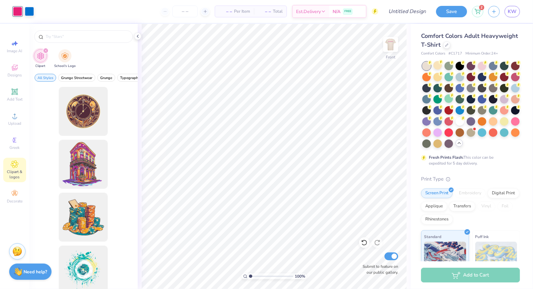
scroll to position [0, 0]
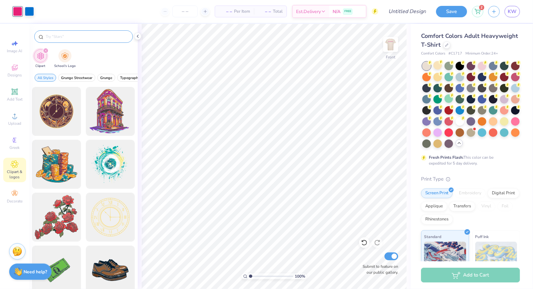
click at [110, 38] on input "text" at bounding box center [87, 36] width 84 height 7
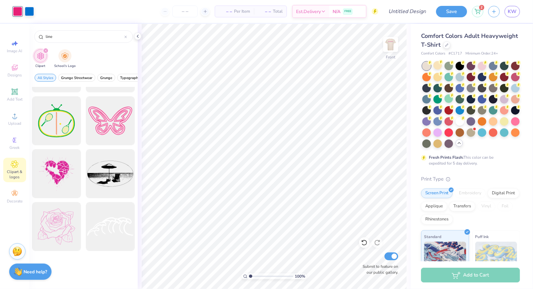
scroll to position [253, 0]
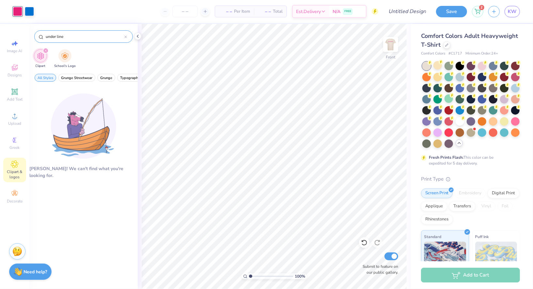
drag, startPoint x: 82, startPoint y: 36, endPoint x: 36, endPoint y: 37, distance: 46.1
click at [36, 37] on div "under line" at bounding box center [83, 36] width 99 height 12
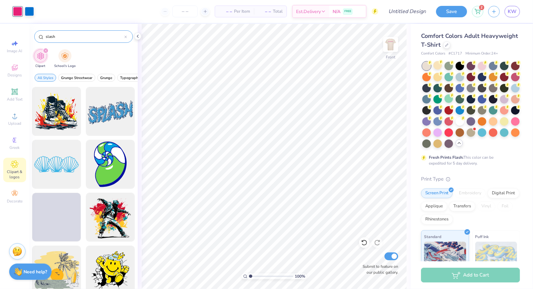
drag, startPoint x: 80, startPoint y: 37, endPoint x: 44, endPoint y: 37, distance: 35.9
click at [44, 37] on div "slash" at bounding box center [83, 36] width 99 height 12
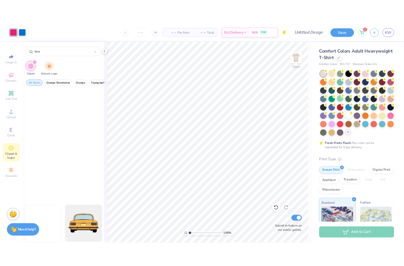
scroll to position [4526, 0]
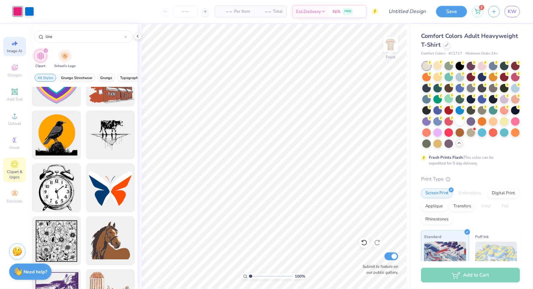
click at [18, 50] on span "Image AI" at bounding box center [14, 50] width 15 height 5
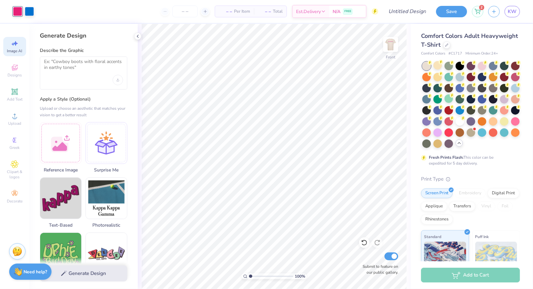
click at [82, 77] on div at bounding box center [84, 72] width 88 height 33
click at [138, 37] on polyline at bounding box center [137, 36] width 1 height 3
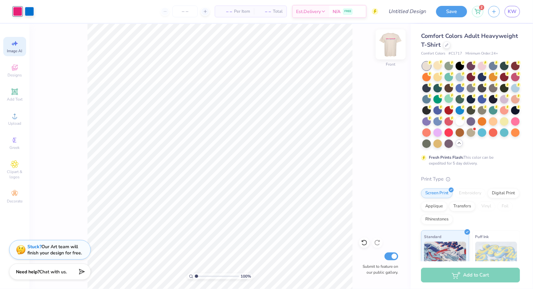
click at [391, 47] on img at bounding box center [391, 44] width 26 height 26
click at [402, 15] on input "Design Title" at bounding box center [399, 11] width 64 height 13
click at [184, 14] on input "number" at bounding box center [184, 12] width 25 height 12
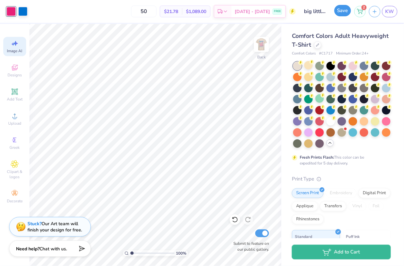
click at [344, 12] on button "Save" at bounding box center [342, 10] width 17 height 11
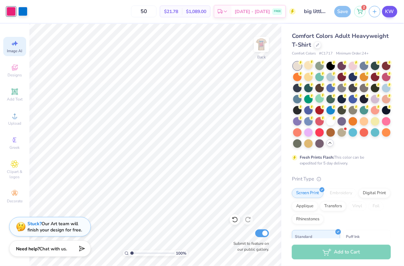
click at [389, 11] on span "KW" at bounding box center [389, 12] width 9 height 8
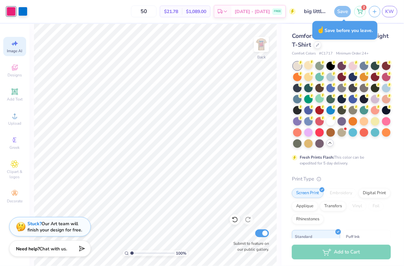
click at [344, 15] on div "Save" at bounding box center [342, 11] width 17 height 11
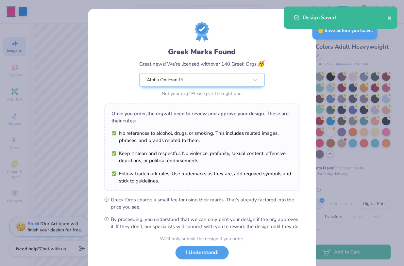
click at [388, 19] on icon "close" at bounding box center [389, 17] width 5 height 5
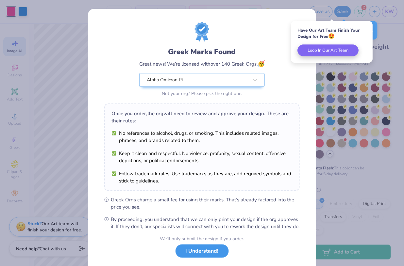
click at [194, 254] on button "I Understand!" at bounding box center [201, 251] width 53 height 13
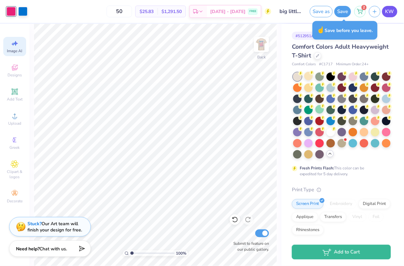
click at [390, 11] on span "KW" at bounding box center [389, 12] width 9 height 8
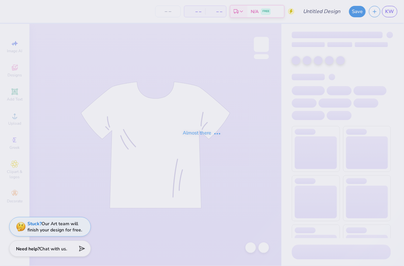
type input "AOII sisterhood retreat shirt"
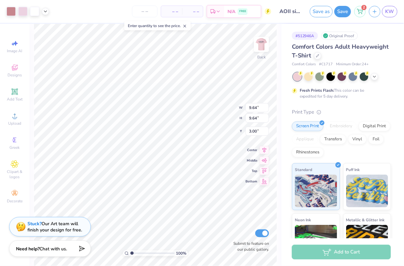
type input "5.14"
type input "4.11"
type input "5.75"
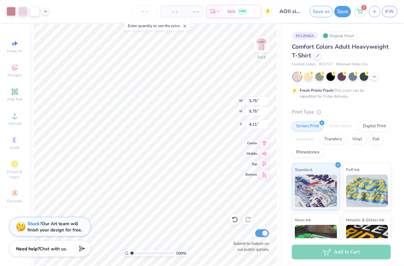
type input "3.69"
click at [263, 41] on img at bounding box center [261, 44] width 26 height 26
type input "10.41"
type input "0.14"
type input "0.16"
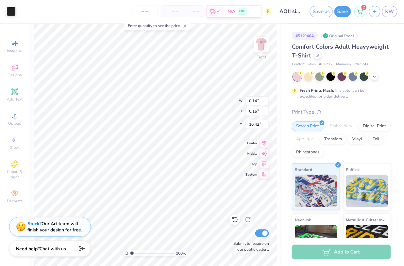
click at [43, 19] on div "– – Per Item – – Total Est. Delivery N/A FREE" at bounding box center [145, 11] width 252 height 23
click at [261, 52] on img at bounding box center [261, 44] width 26 height 26
type input "1.63"
type input "2.09"
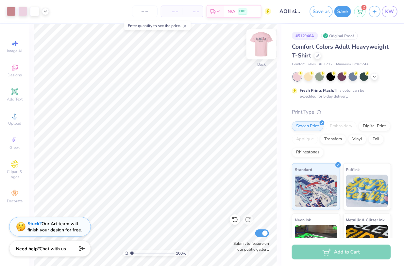
click at [264, 47] on img at bounding box center [261, 44] width 26 height 26
click at [13, 120] on icon at bounding box center [15, 116] width 8 height 8
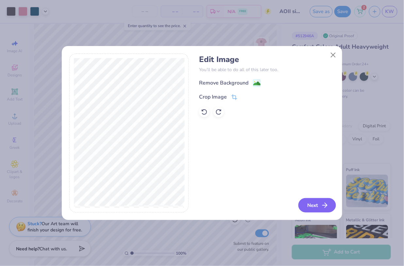
click at [318, 202] on button "Next" at bounding box center [317, 205] width 38 height 14
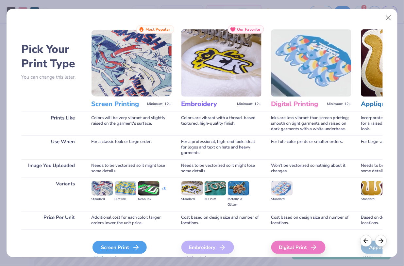
click at [103, 248] on div "Screen Print" at bounding box center [119, 247] width 54 height 13
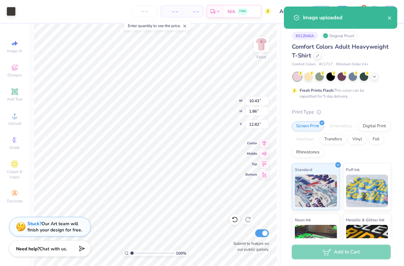
type input "6.14"
type input "1.10"
type input "13.59"
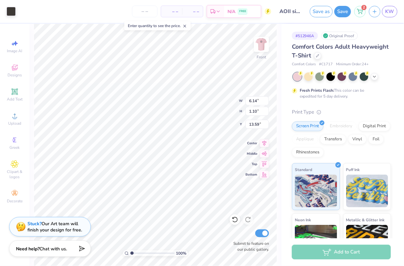
type input "3.49"
type input "0.62"
type input "10.96"
type input "10.47"
click at [184, 27] on icon at bounding box center [184, 26] width 5 height 5
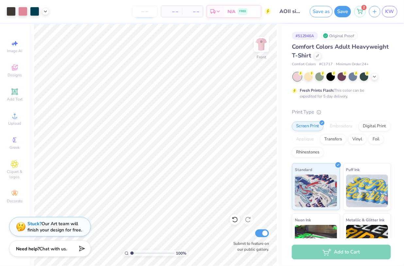
click at [150, 8] on input "number" at bounding box center [144, 12] width 25 height 12
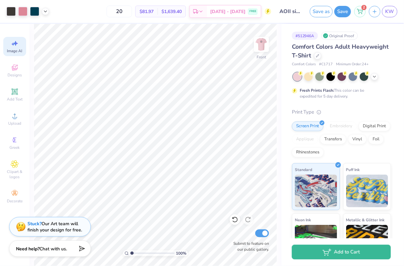
type input "20"
click at [45, 12] on icon at bounding box center [45, 10] width 5 height 5
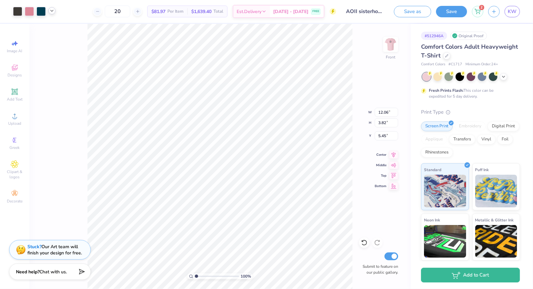
type input "5.69"
click at [391, 47] on img at bounding box center [391, 44] width 26 height 26
type input "2.20"
click at [53, 13] on icon at bounding box center [51, 10] width 5 height 5
click at [35, 29] on div at bounding box center [33, 27] width 9 height 9
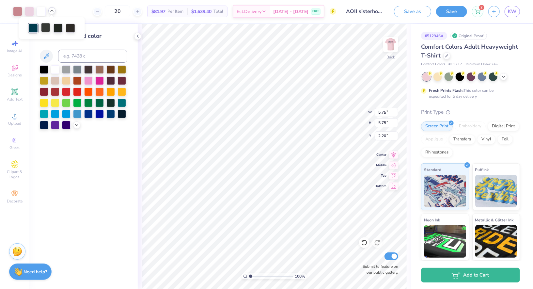
click at [45, 29] on div at bounding box center [45, 27] width 9 height 9
click at [75, 51] on input at bounding box center [92, 56] width 69 height 13
click at [50, 13] on icon at bounding box center [51, 10] width 5 height 5
click at [75, 56] on input at bounding box center [92, 56] width 69 height 13
type input "548"
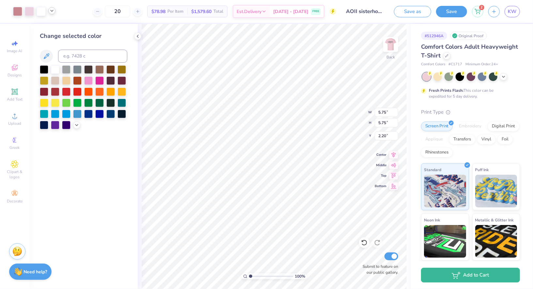
click at [54, 9] on icon at bounding box center [51, 10] width 5 height 5
click at [53, 27] on div at bounding box center [51, 27] width 9 height 9
click at [77, 56] on input at bounding box center [92, 56] width 69 height 13
type input "548"
click at [49, 10] on icon at bounding box center [51, 10] width 5 height 5
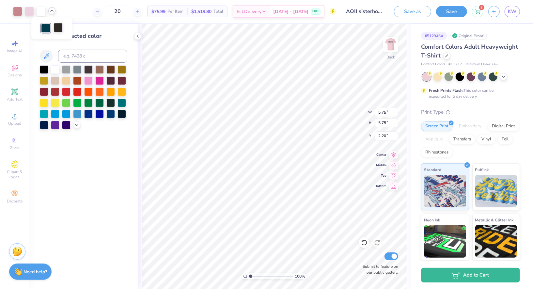
click at [57, 24] on div at bounding box center [58, 27] width 9 height 9
click at [81, 58] on input at bounding box center [92, 56] width 69 height 13
type input "548"
click at [52, 10] on icon at bounding box center [51, 10] width 5 height 5
click at [51, 10] on icon at bounding box center [51, 10] width 5 height 5
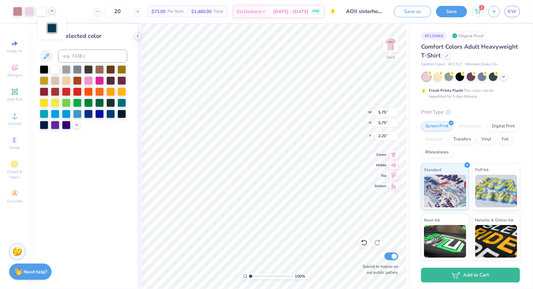
click at [138, 36] on icon at bounding box center [137, 36] width 5 height 5
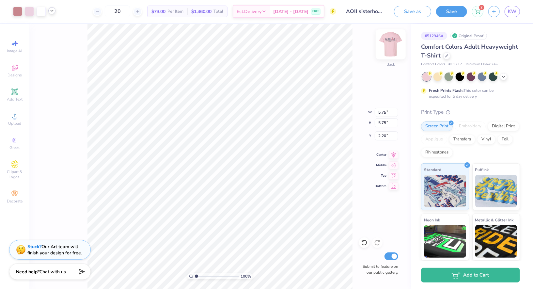
click at [392, 45] on img at bounding box center [391, 44] width 26 height 26
click at [52, 13] on icon at bounding box center [51, 10] width 5 height 5
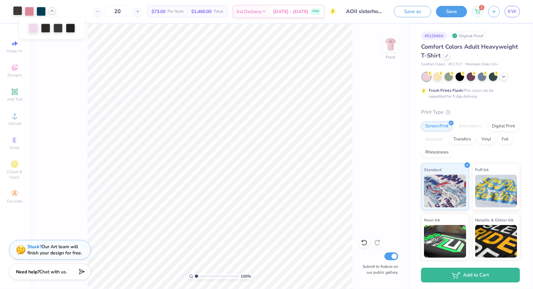
click at [16, 11] on div at bounding box center [17, 10] width 9 height 9
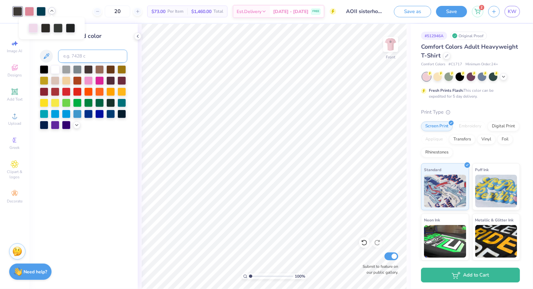
click at [91, 56] on input at bounding box center [92, 56] width 69 height 13
type input "548"
click at [42, 11] on div at bounding box center [41, 10] width 9 height 9
click at [70, 56] on input at bounding box center [92, 56] width 69 height 13
type input "548"
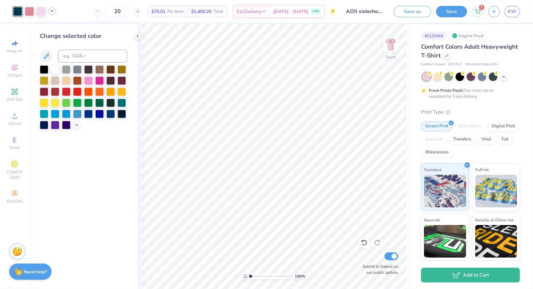
click at [50, 10] on icon at bounding box center [51, 10] width 5 height 5
click at [40, 28] on div at bounding box center [39, 27] width 9 height 9
click at [84, 55] on input at bounding box center [92, 56] width 69 height 13
type input "548"
click at [51, 10] on icon at bounding box center [51, 10] width 5 height 5
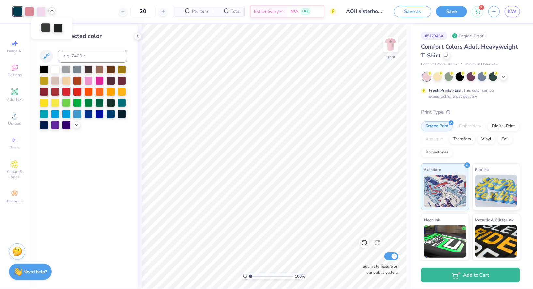
click at [48, 24] on div at bounding box center [45, 27] width 9 height 9
click at [80, 56] on input at bounding box center [92, 56] width 69 height 13
type input "548"
type input "\"
click at [53, 6] on div "Art colors" at bounding box center [28, 11] width 56 height 23
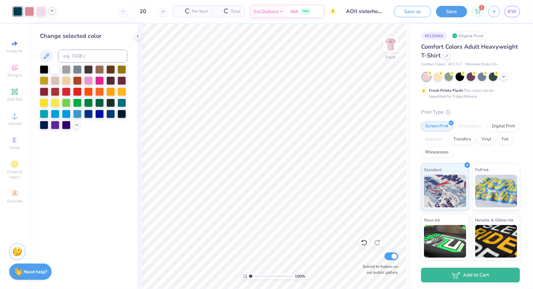
click at [53, 6] on div "Art colors" at bounding box center [28, 11] width 56 height 23
click at [53, 12] on icon at bounding box center [51, 10] width 5 height 5
click at [50, 29] on div at bounding box center [51, 27] width 9 height 9
click at [77, 55] on input at bounding box center [92, 56] width 69 height 13
type input "548"
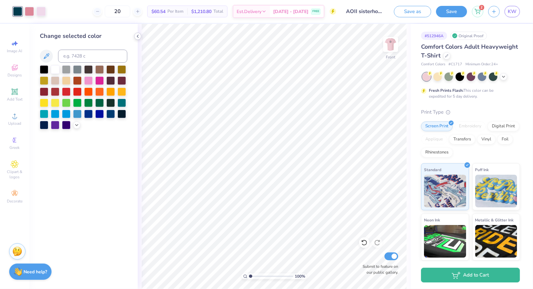
click at [141, 35] on div at bounding box center [137, 36] width 7 height 7
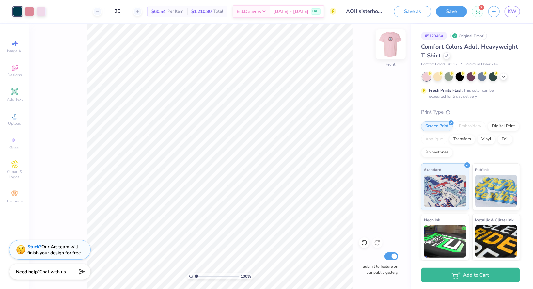
click at [392, 50] on img at bounding box center [391, 44] width 26 height 26
click at [28, 13] on div at bounding box center [29, 10] width 9 height 9
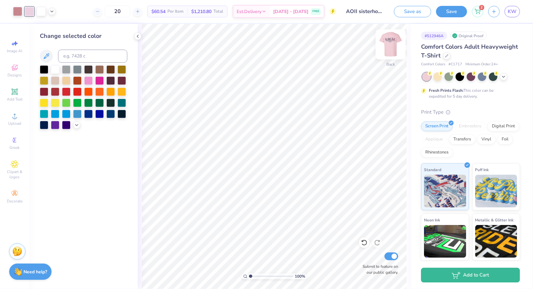
click at [384, 43] on img at bounding box center [391, 44] width 26 height 26
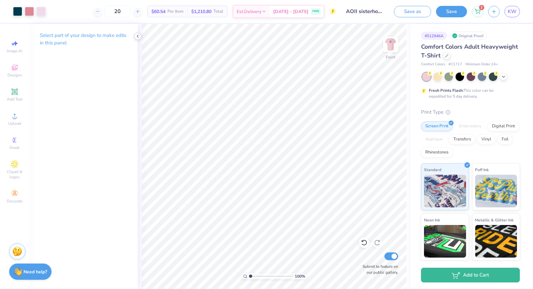
click at [138, 35] on icon at bounding box center [137, 36] width 5 height 5
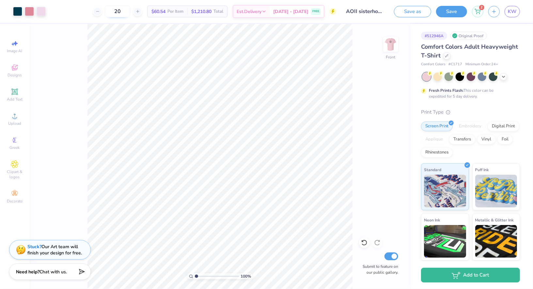
click at [130, 13] on input "20" at bounding box center [117, 12] width 25 height 12
type input "2"
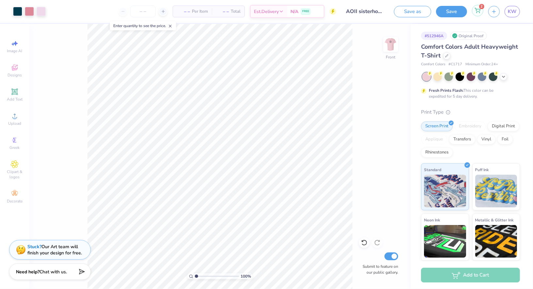
click at [403, 12] on icon at bounding box center [478, 10] width 6 height 5
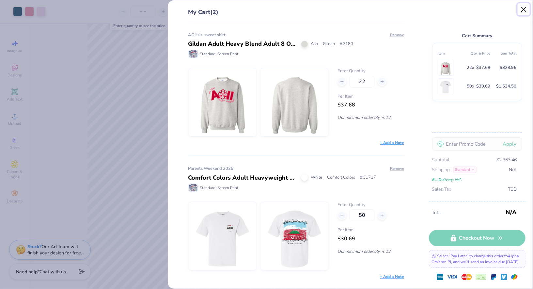
click at [403, 9] on button "Close" at bounding box center [524, 9] width 12 height 12
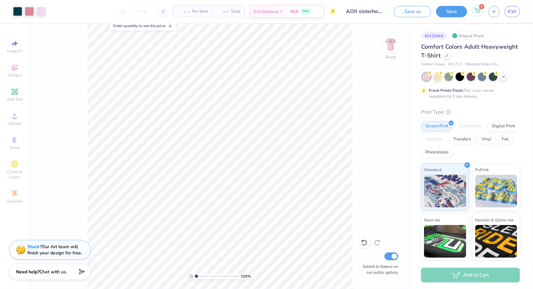
click at [403, 10] on icon at bounding box center [478, 9] width 6 height 3
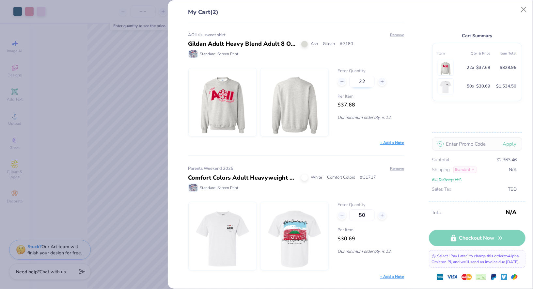
click at [365, 84] on input "22" at bounding box center [361, 82] width 25 height 12
type input "23"
click at [383, 70] on label "Enter Quantity" at bounding box center [371, 71] width 67 height 7
click at [403, 9] on button "Close" at bounding box center [524, 9] width 12 height 12
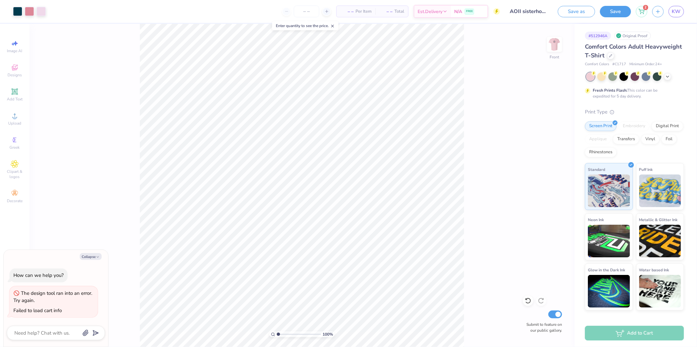
type textarea "x"
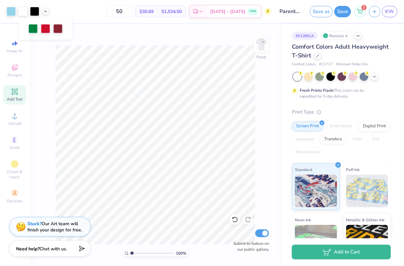
scroll to position [94, 0]
